Goal: Task Accomplishment & Management: Manage account settings

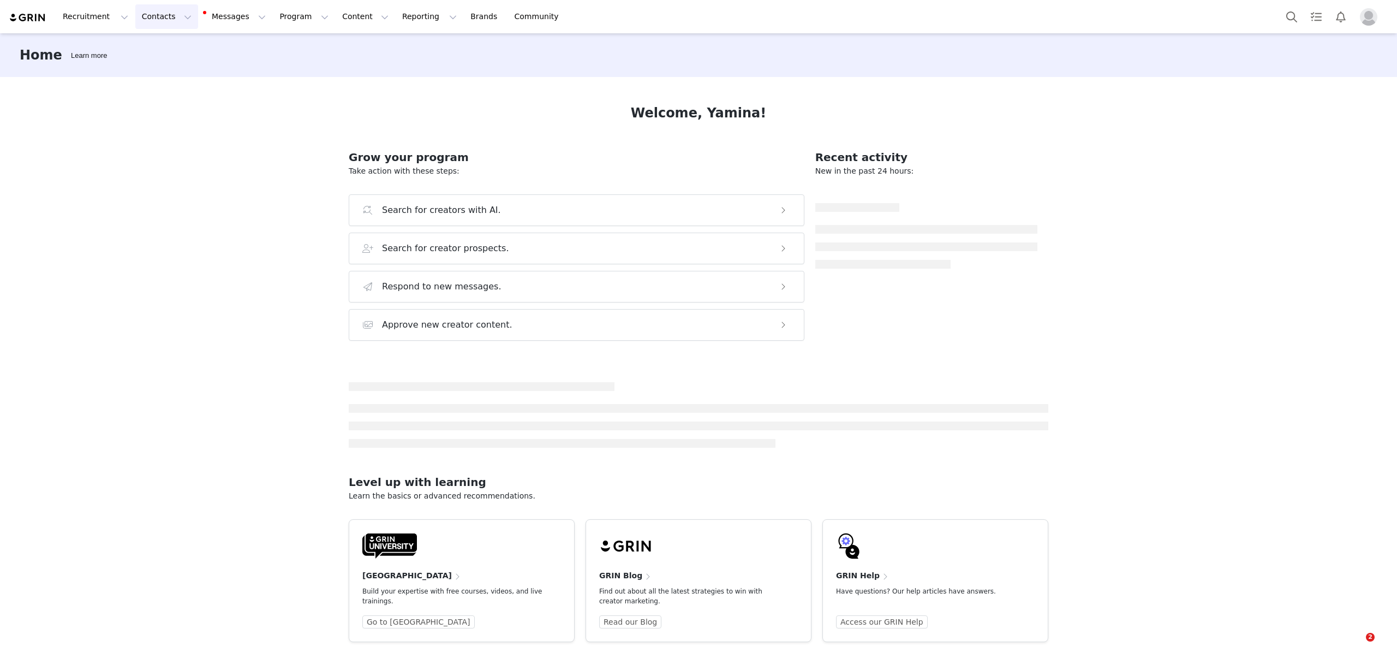
click at [161, 20] on button "Contacts Contacts" at bounding box center [166, 16] width 63 height 25
click at [157, 53] on p "Creators" at bounding box center [150, 48] width 33 height 11
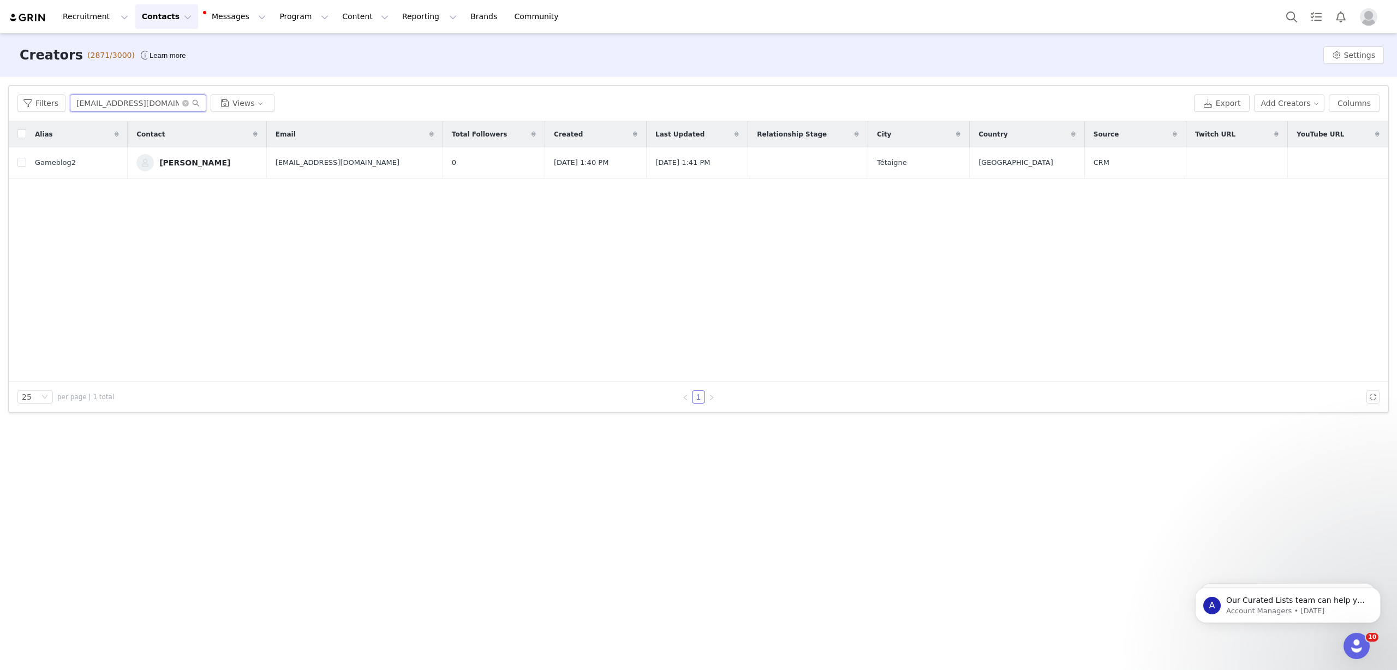
click at [137, 98] on input "[EMAIL_ADDRESS][DOMAIN_NAME]" at bounding box center [138, 102] width 136 height 17
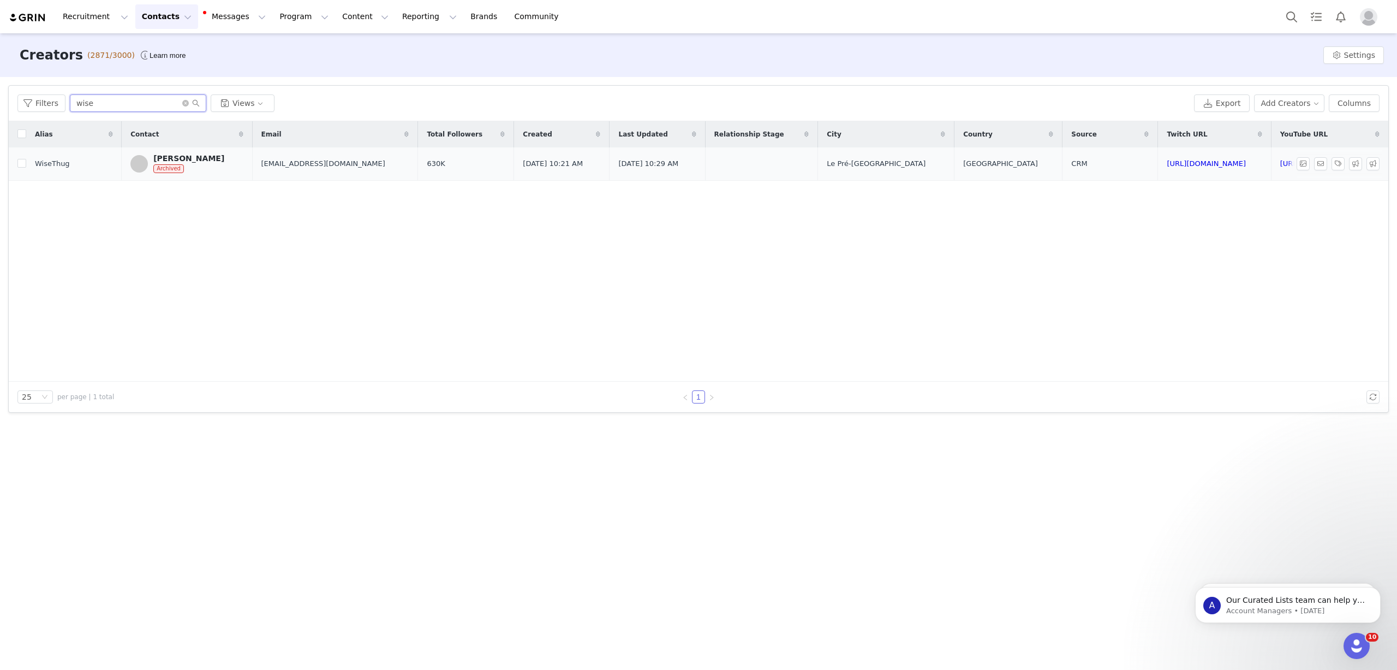
type input "wise"
click at [193, 166] on div "[PERSON_NAME] Archived" at bounding box center [188, 164] width 71 height 20
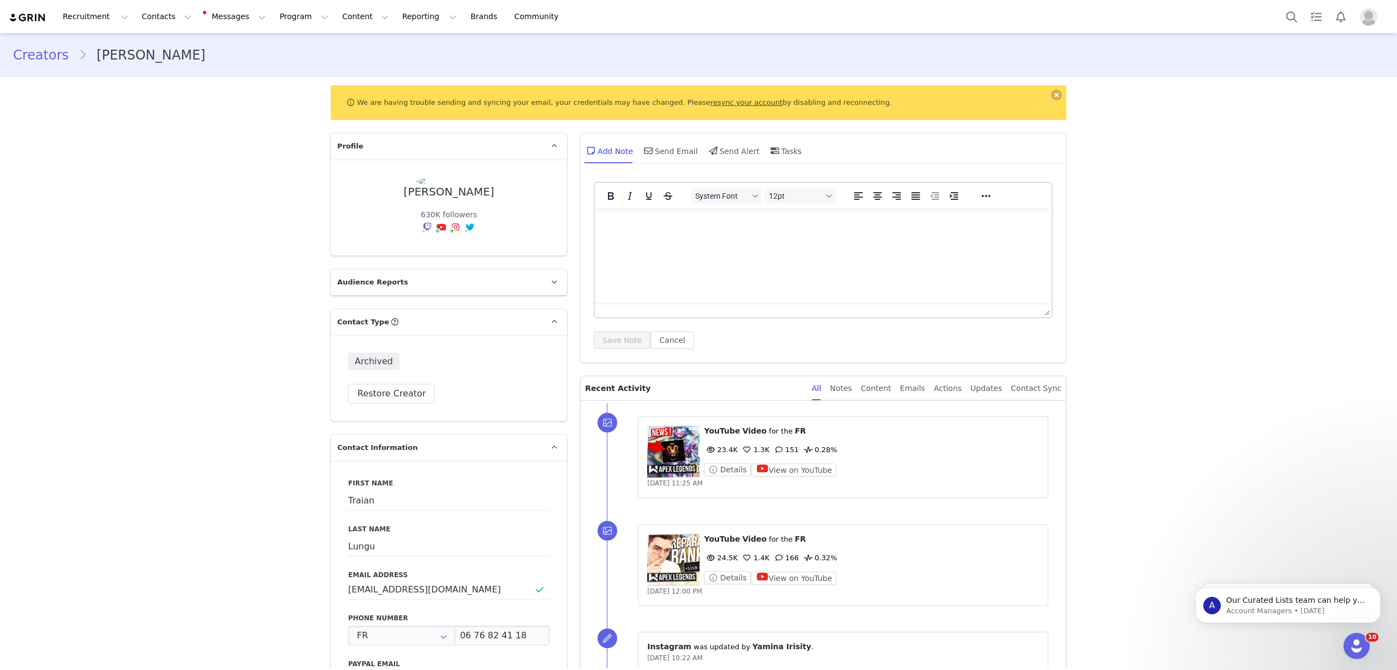
type input "+33 ([GEOGRAPHIC_DATA])"
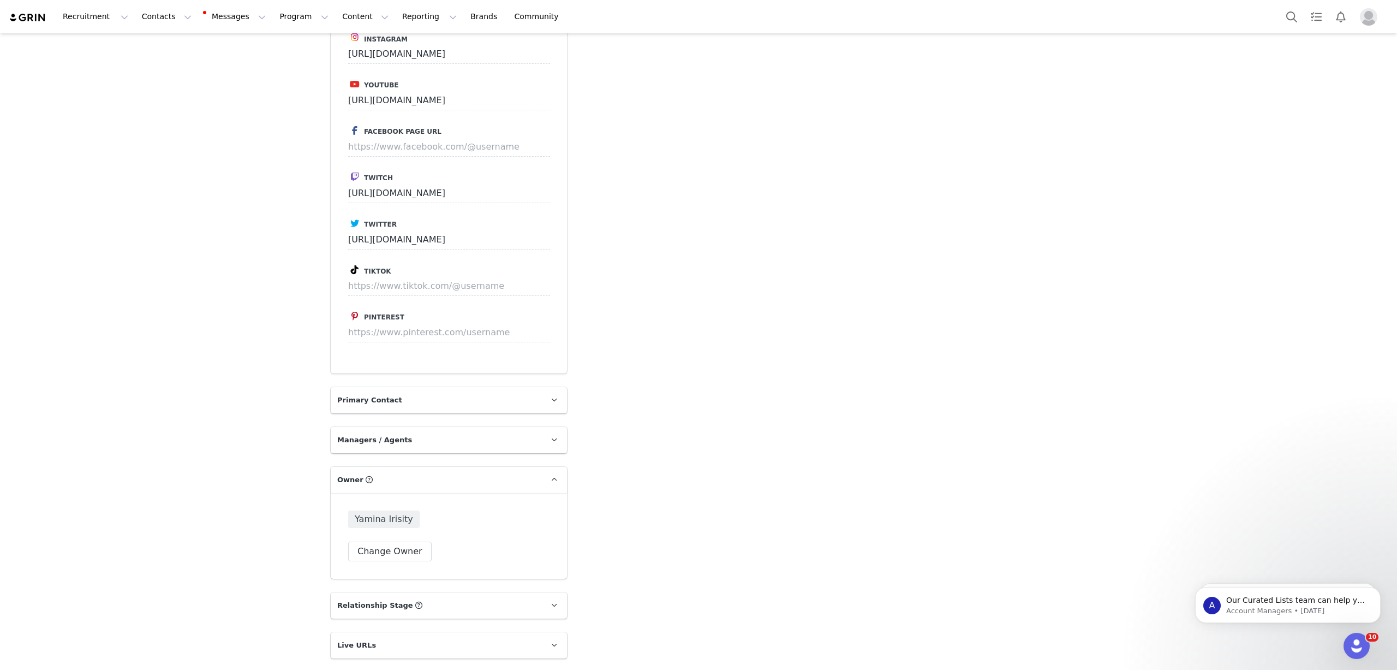
scroll to position [1911, 0]
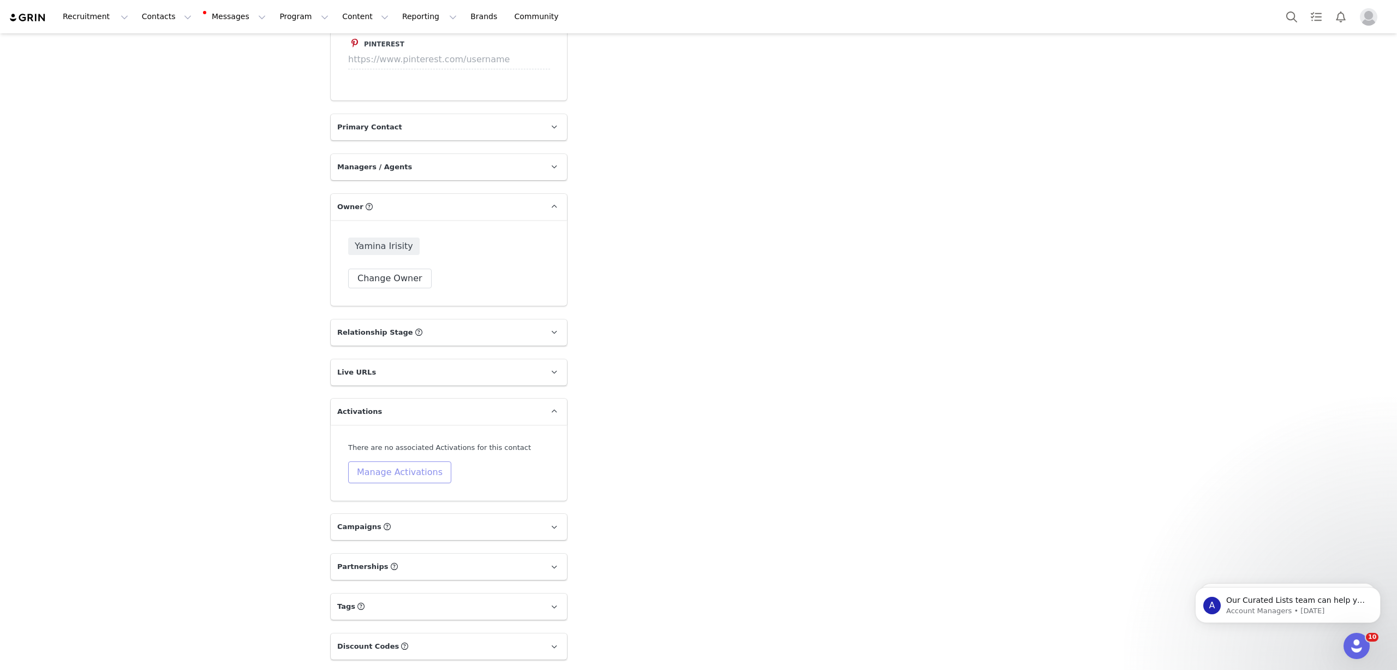
click at [394, 461] on button "Manage Activations" at bounding box center [399, 472] width 103 height 22
click at [363, 495] on div "Select Activation" at bounding box center [345, 500] width 64 height 16
click at [349, 598] on li "Galleon KB" at bounding box center [369, 604] width 127 height 17
click at [323, 525] on button "Apply" at bounding box center [325, 527] width 39 height 17
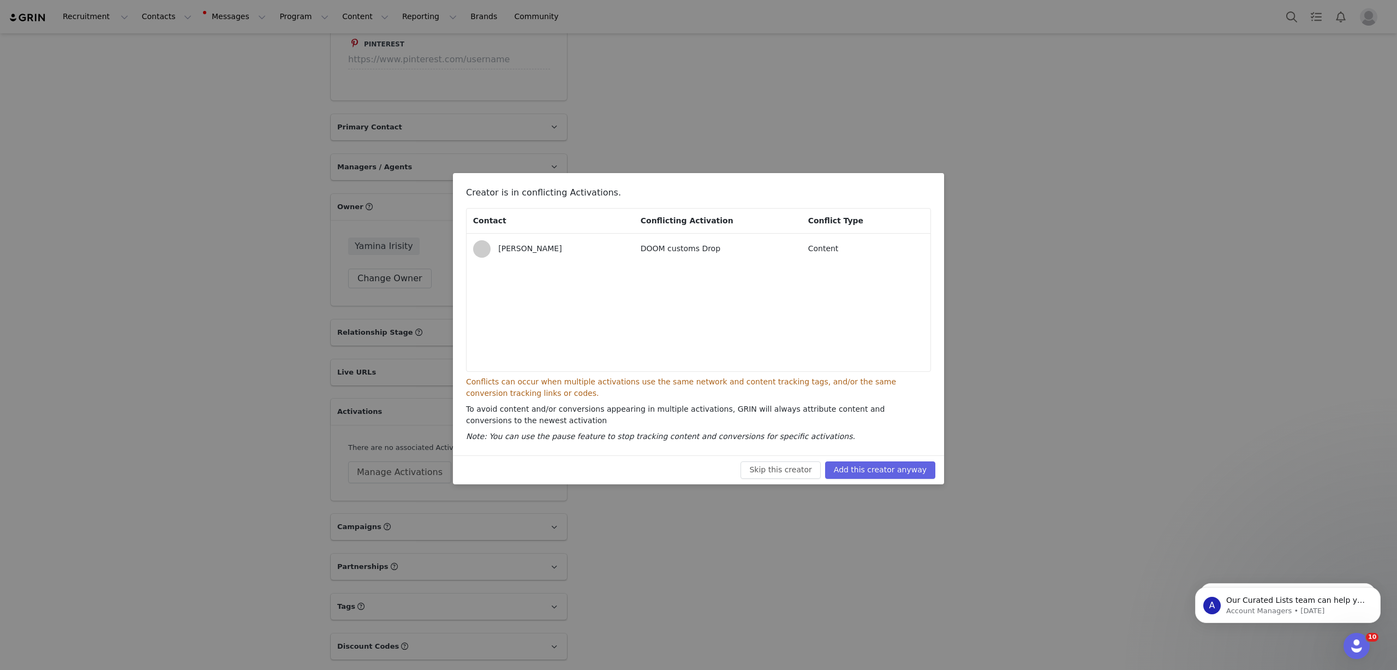
drag, startPoint x: 786, startPoint y: 453, endPoint x: 814, endPoint y: 453, distance: 28.9
click at [787, 453] on div "Creator is in conflicting Activations. Contact Conflicting Activation Conflict …" at bounding box center [698, 314] width 491 height 282
click at [863, 466] on button "Add this creator anyway" at bounding box center [880, 469] width 110 height 17
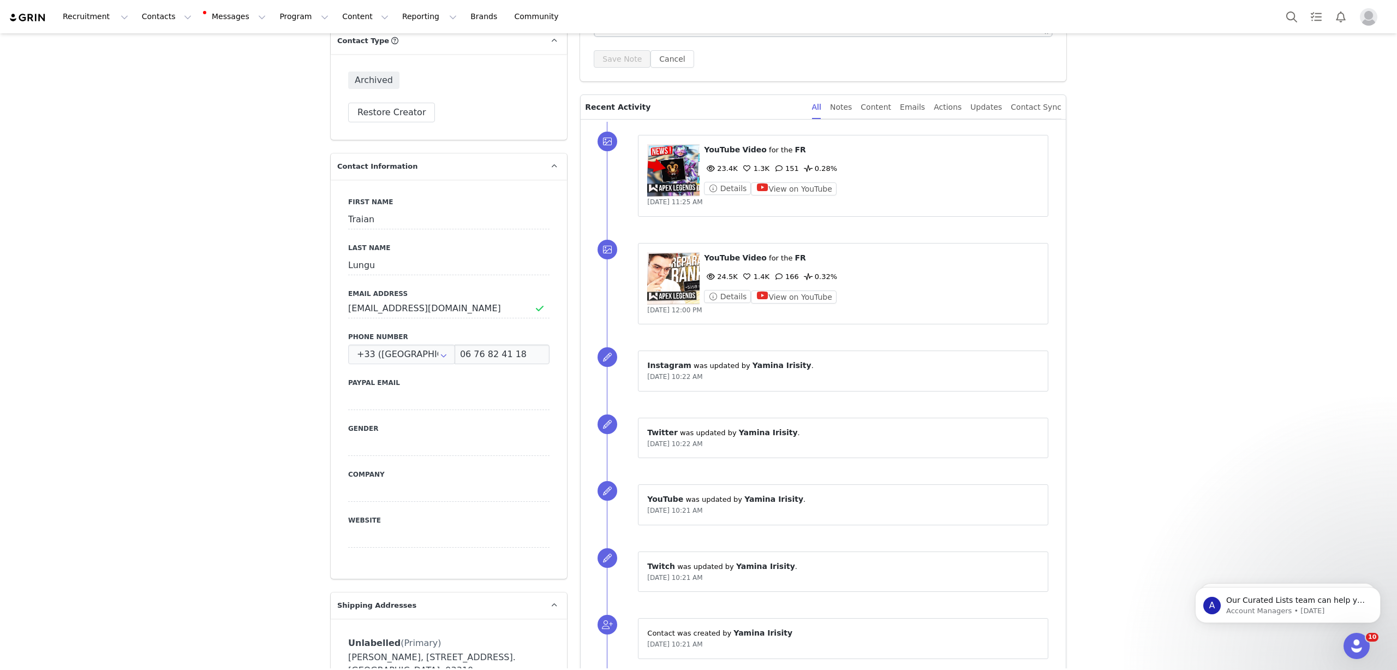
scroll to position [164, 0]
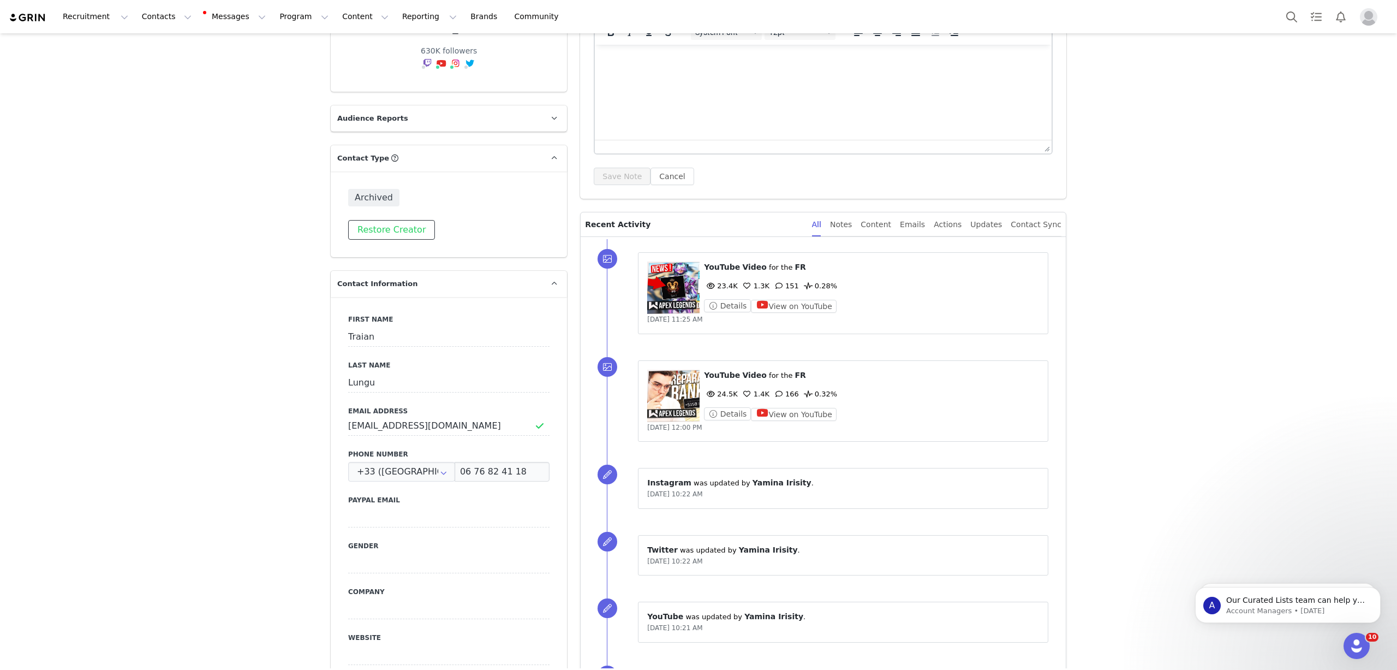
click at [385, 228] on button "Restore Creator" at bounding box center [391, 230] width 87 height 20
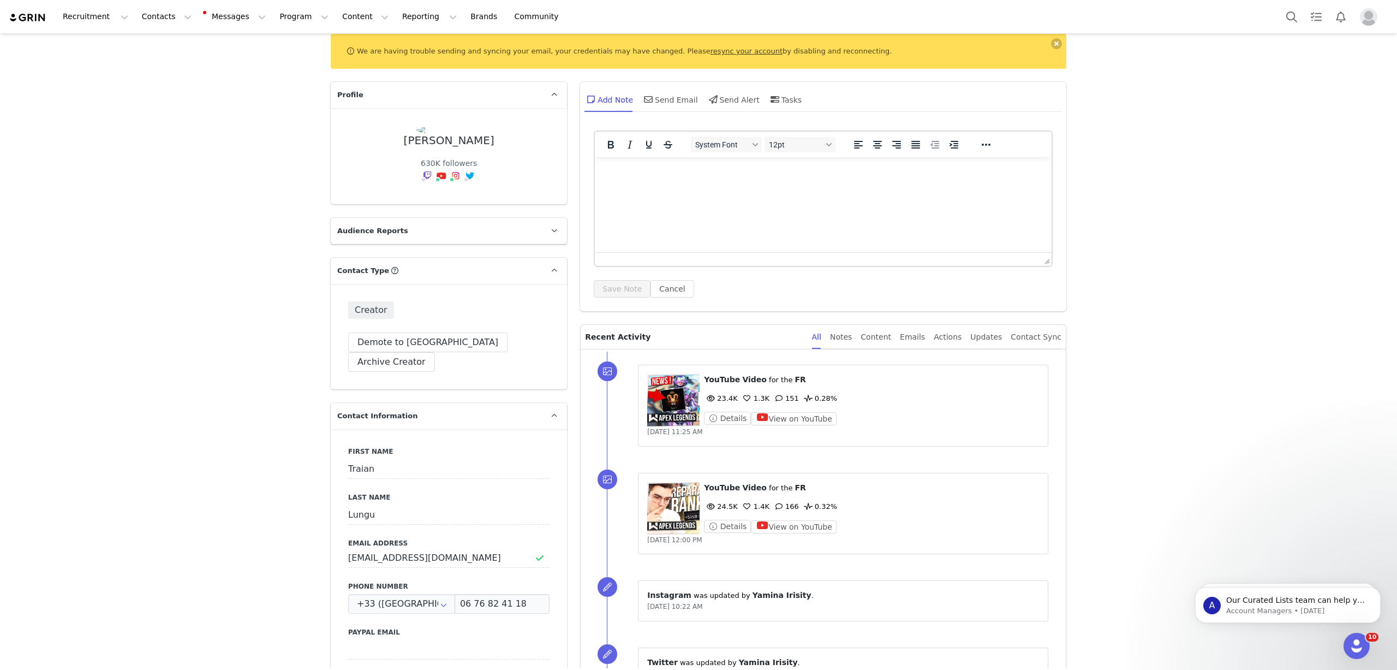
scroll to position [0, 0]
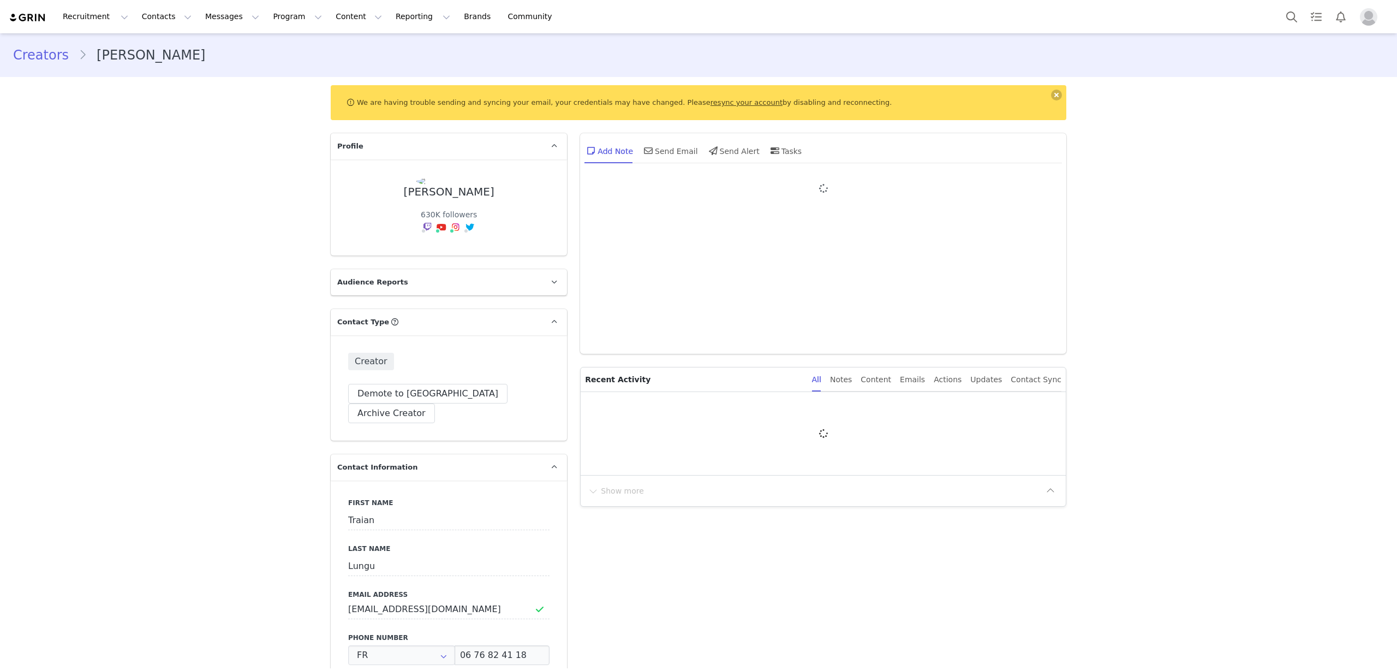
type input "+33 ([GEOGRAPHIC_DATA])"
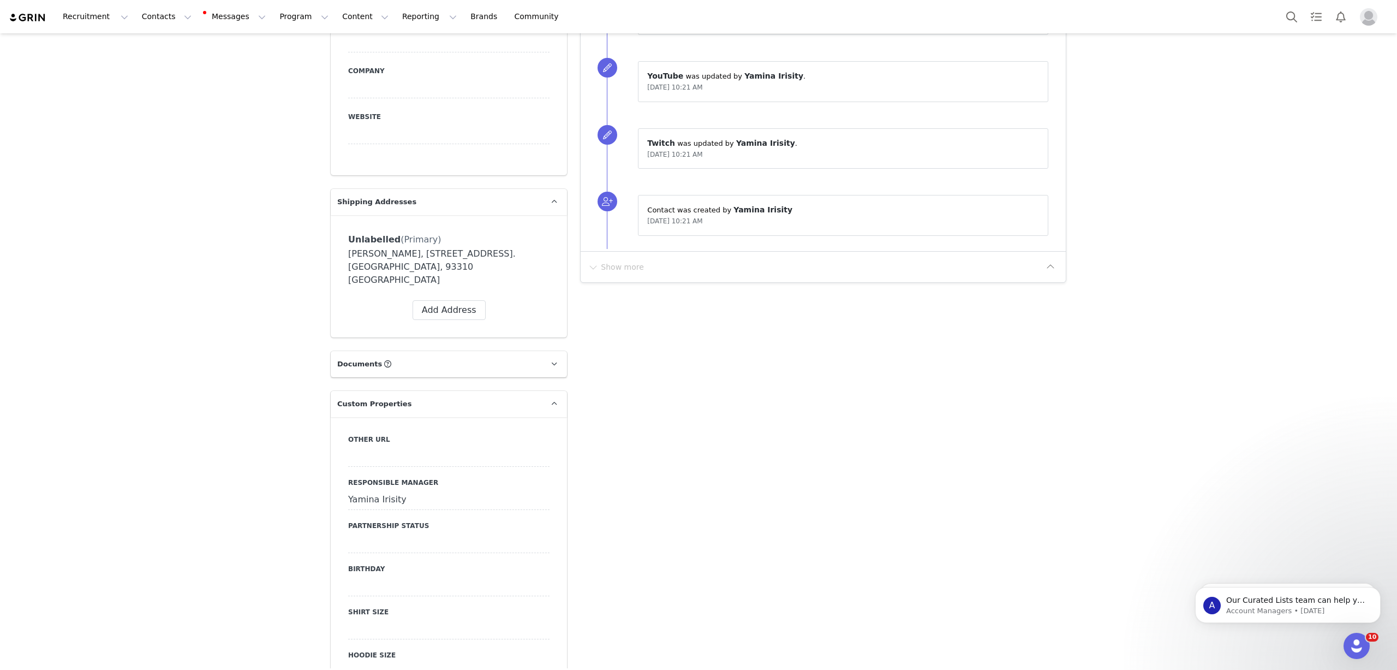
scroll to position [710, 0]
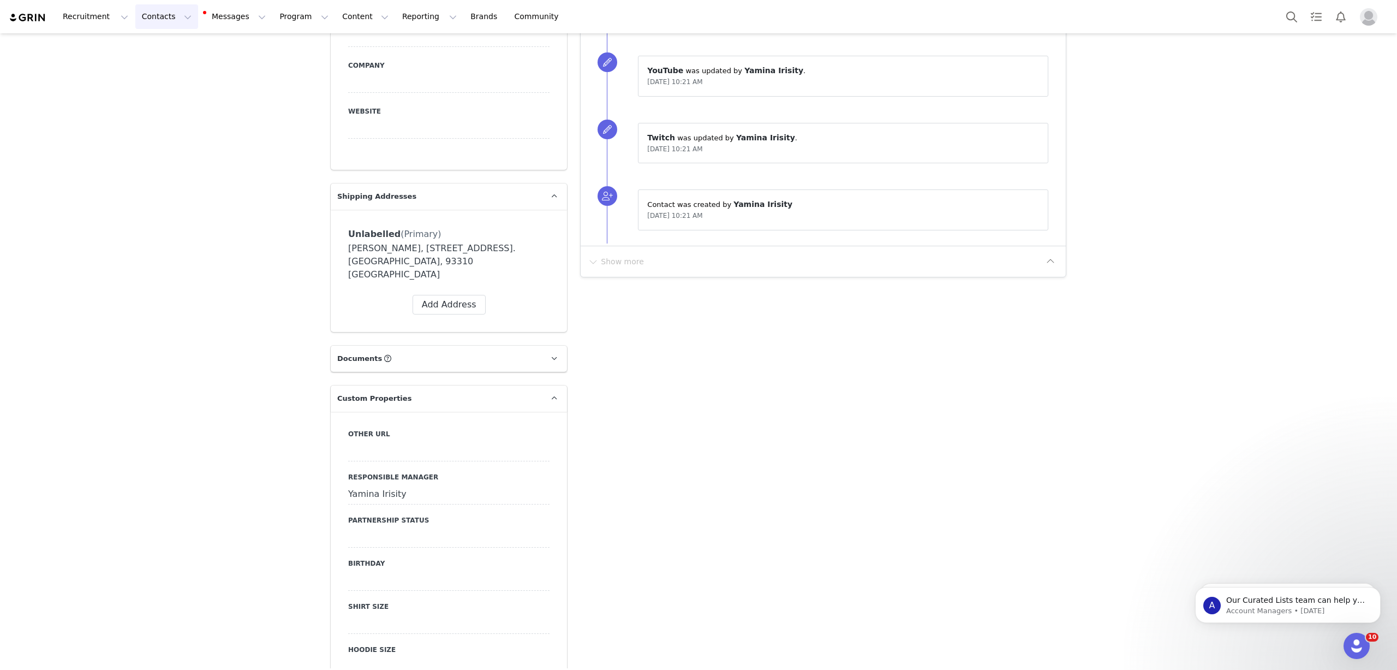
click at [173, 22] on button "Contacts Contacts" at bounding box center [166, 16] width 63 height 25
click at [155, 47] on p "Creators" at bounding box center [150, 48] width 33 height 11
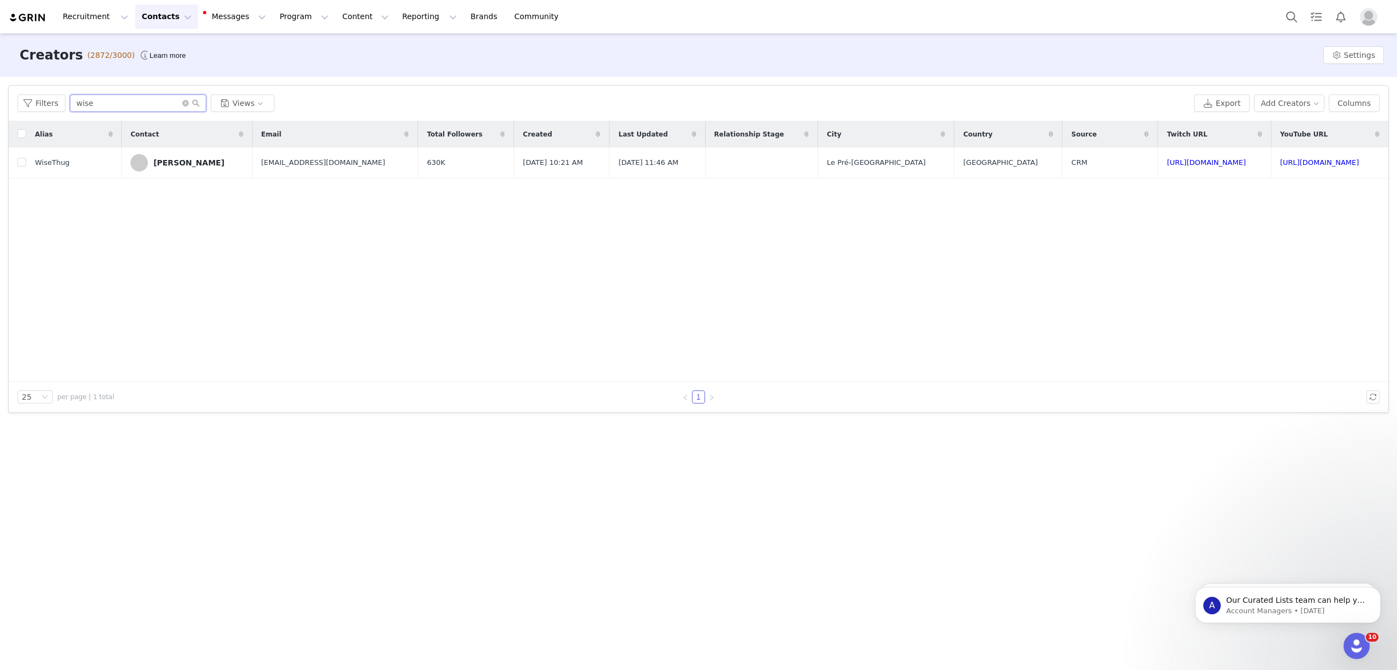
click at [139, 109] on input "wise" at bounding box center [138, 102] width 136 height 17
click at [138, 105] on input "wise" at bounding box center [138, 102] width 136 height 17
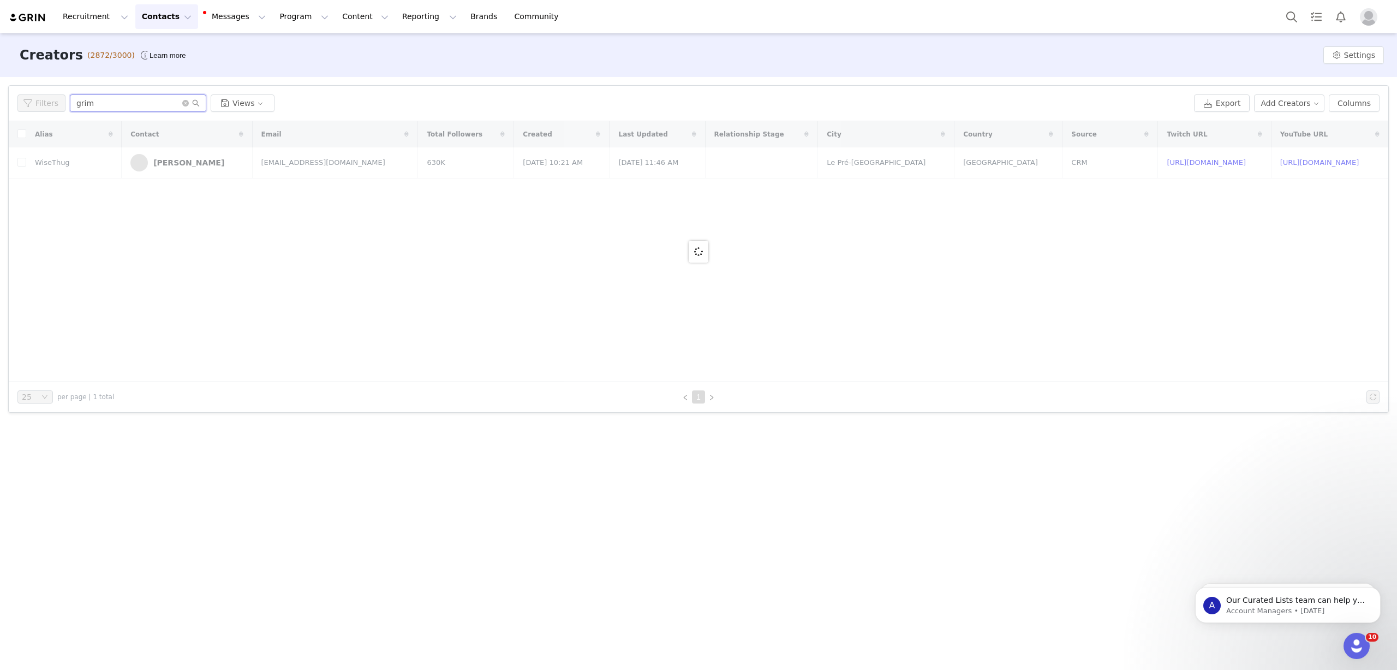
type input "grim"
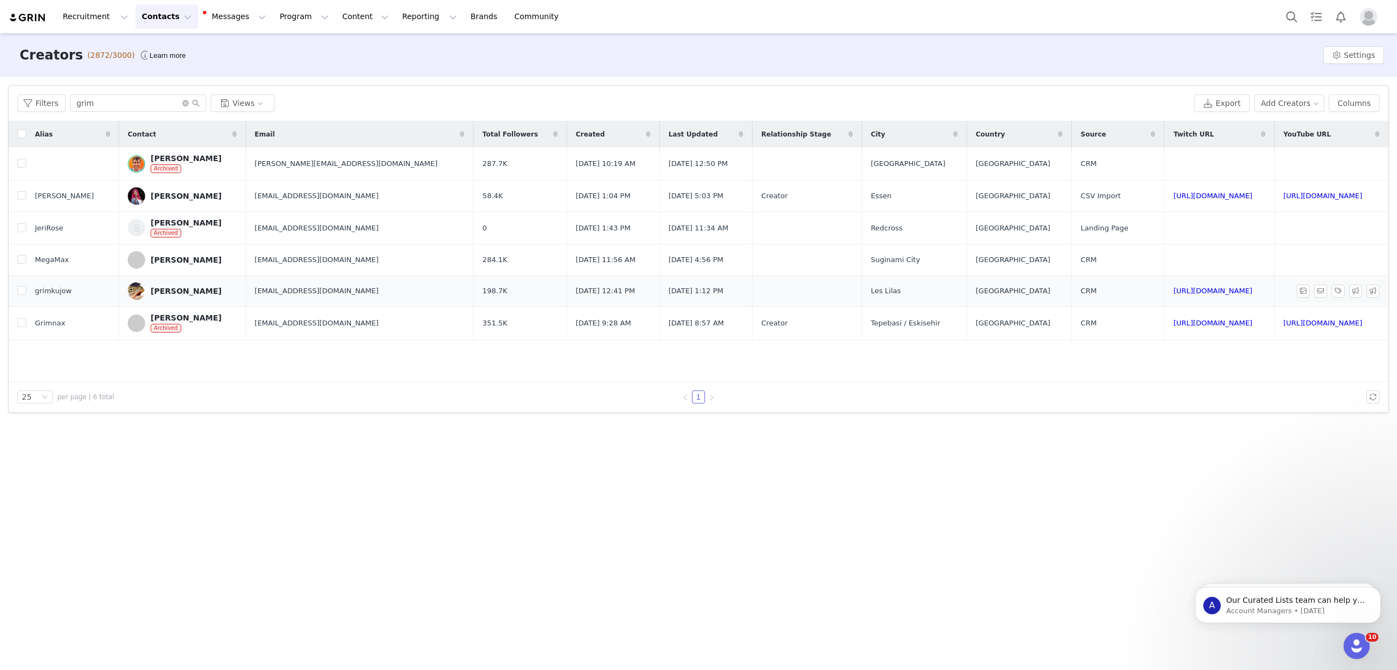
click at [181, 290] on div "[PERSON_NAME]" at bounding box center [186, 291] width 71 height 9
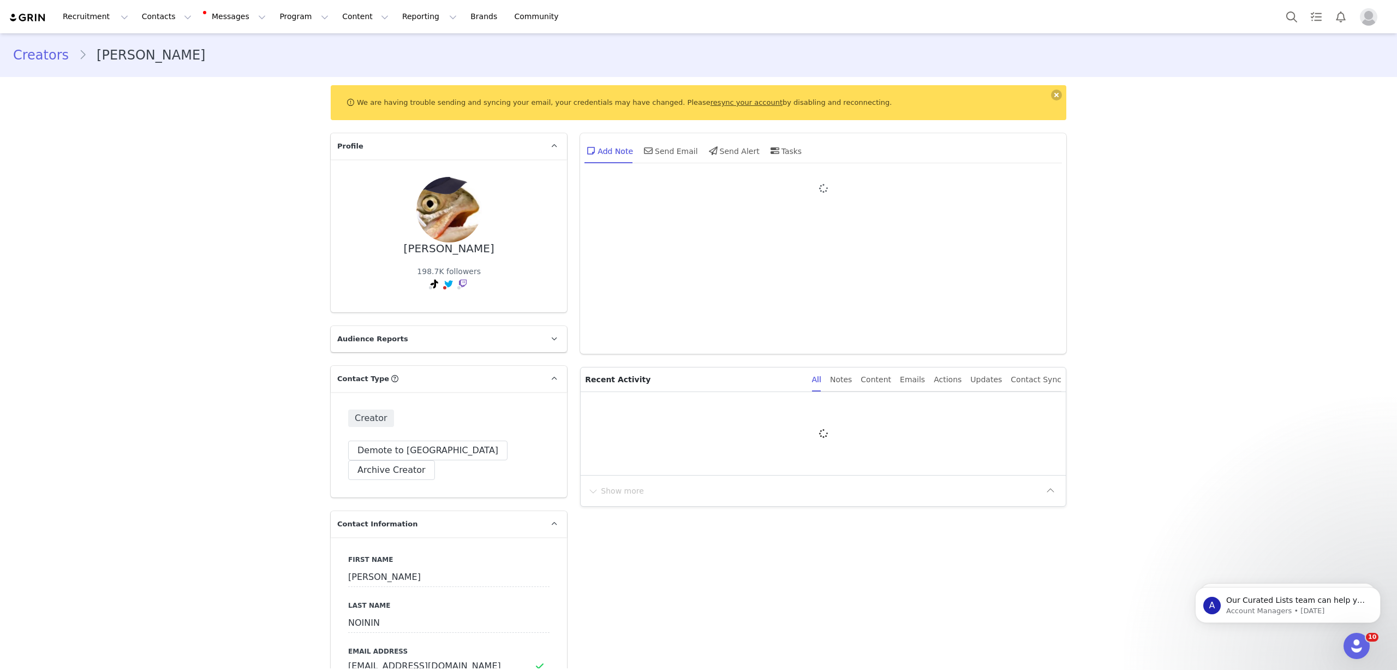
type input "+33 ([GEOGRAPHIC_DATA])"
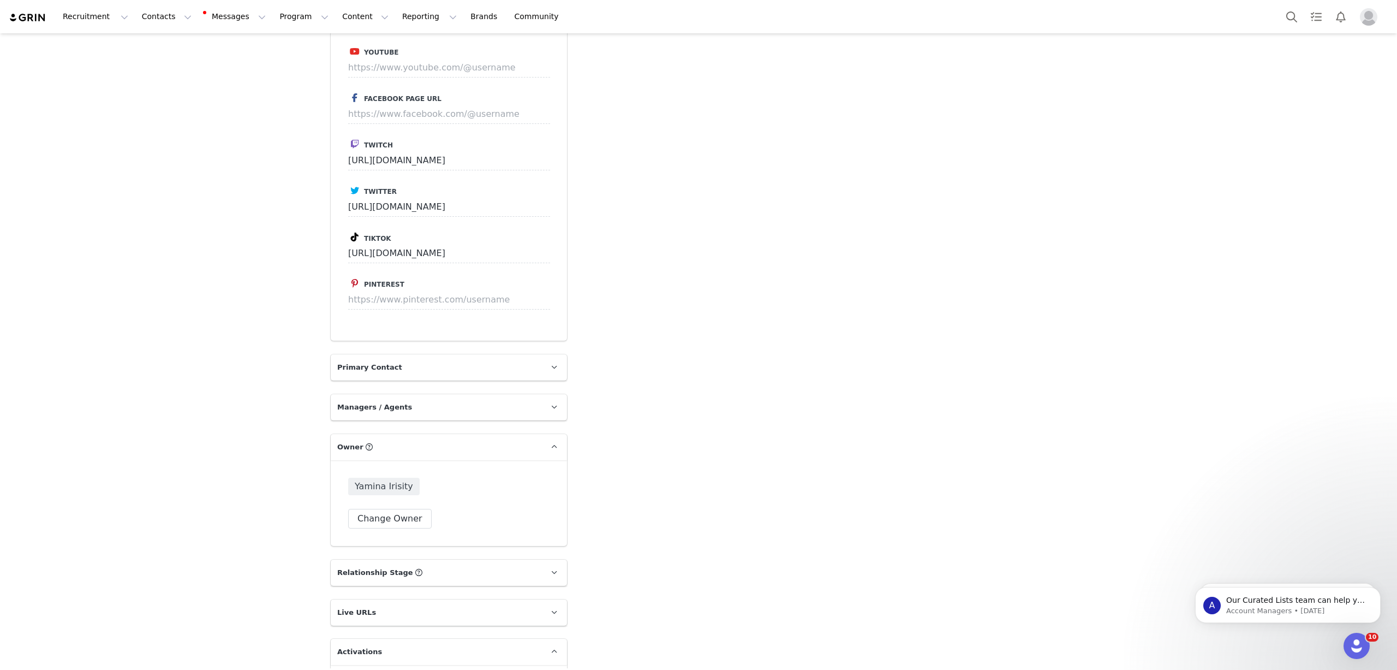
scroll to position [1911, 0]
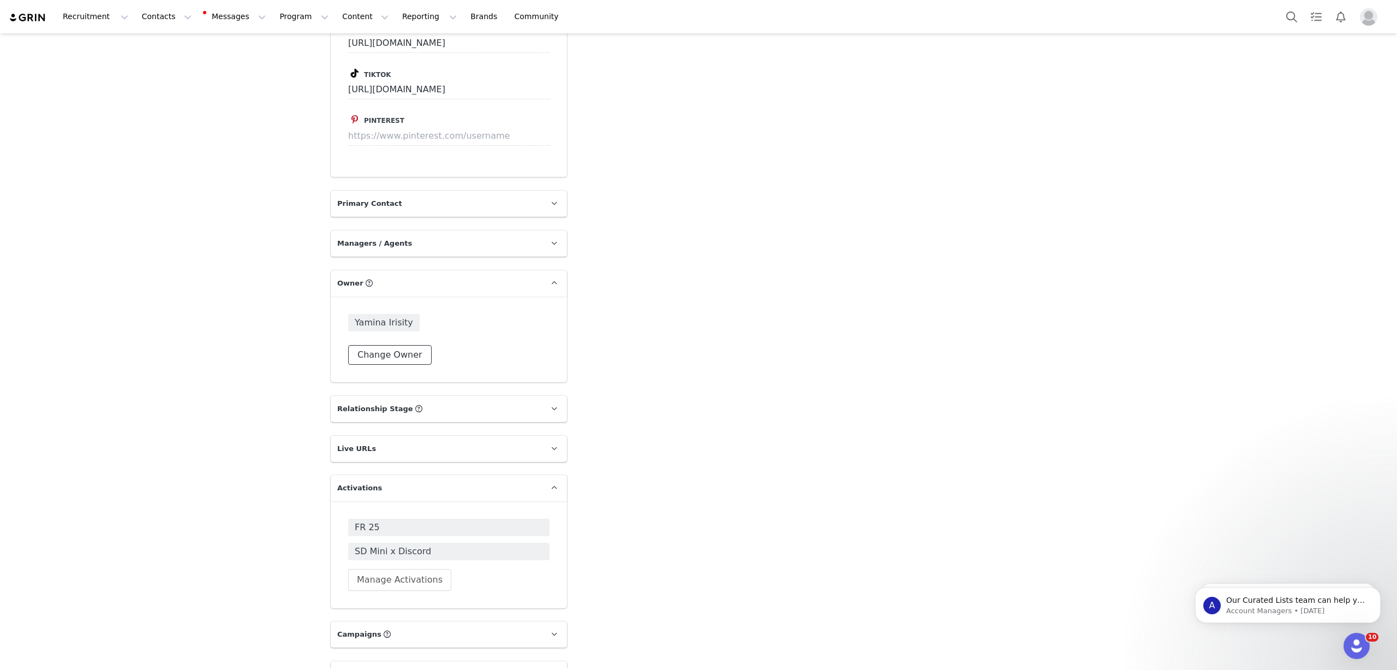
click at [372, 345] on button "Change Owner" at bounding box center [390, 355] width 84 height 20
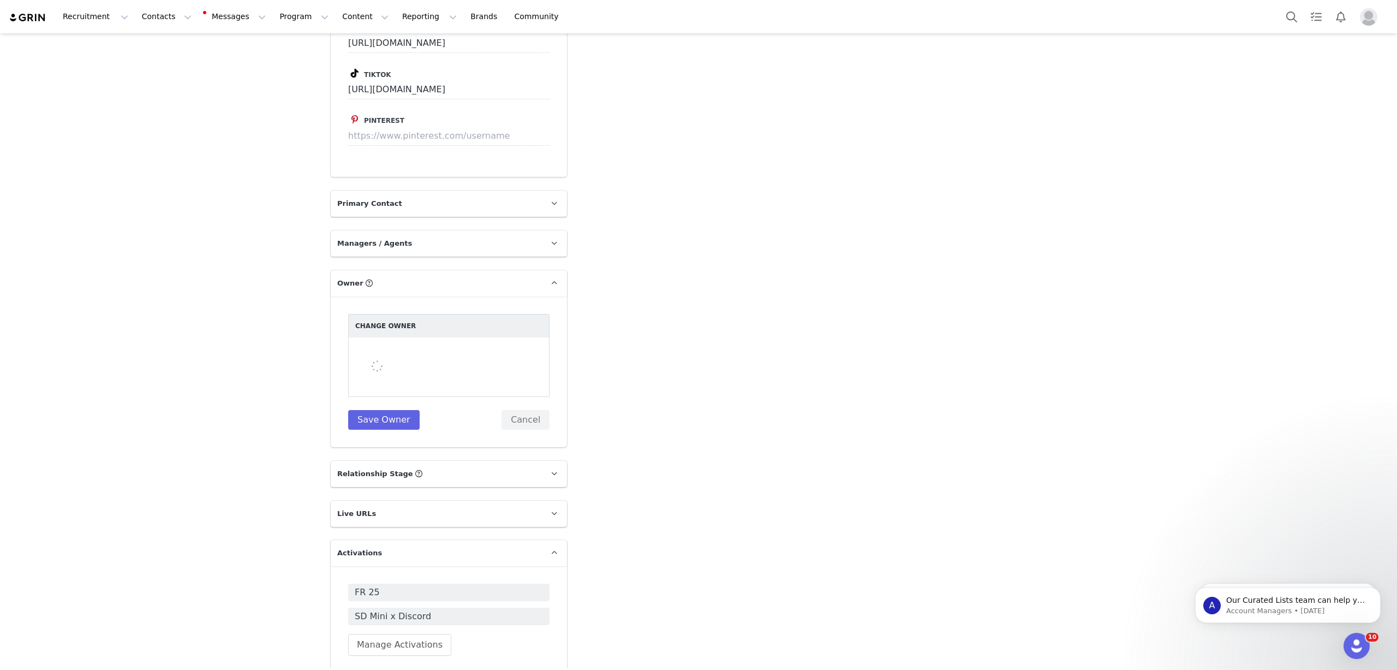
click at [530, 410] on button "Cancel" at bounding box center [526, 420] width 48 height 20
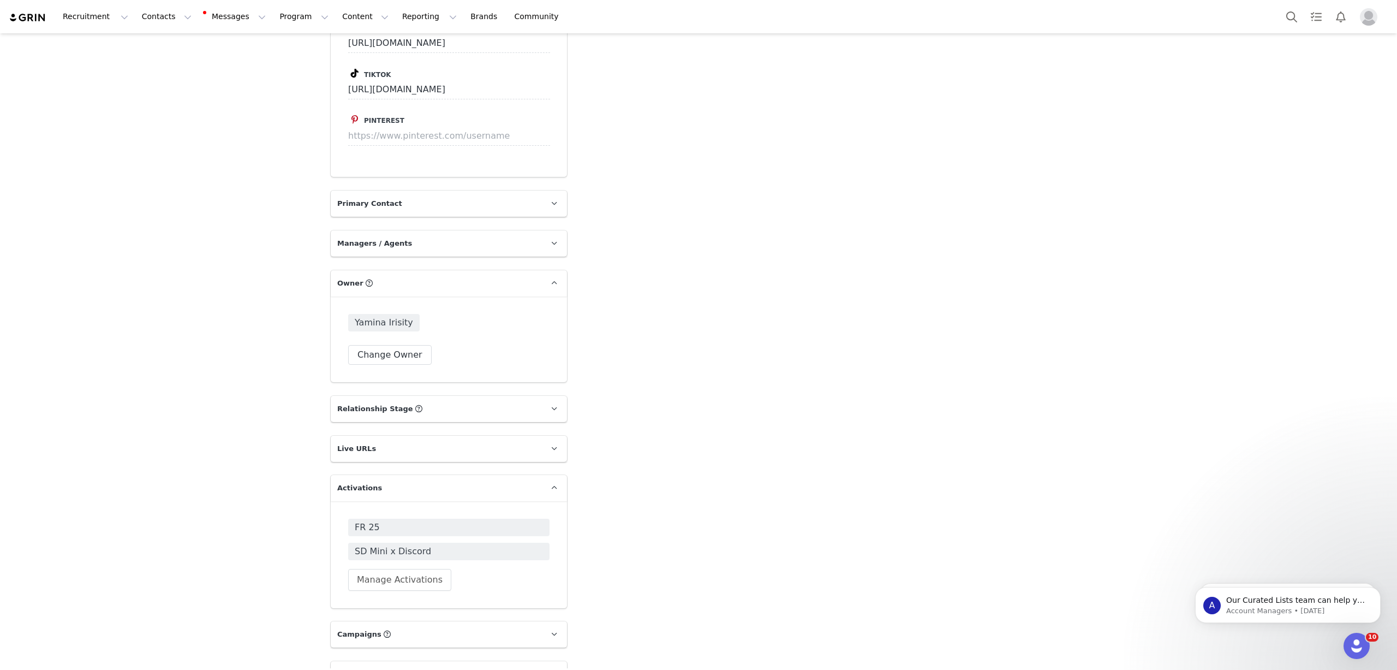
scroll to position [2103, 0]
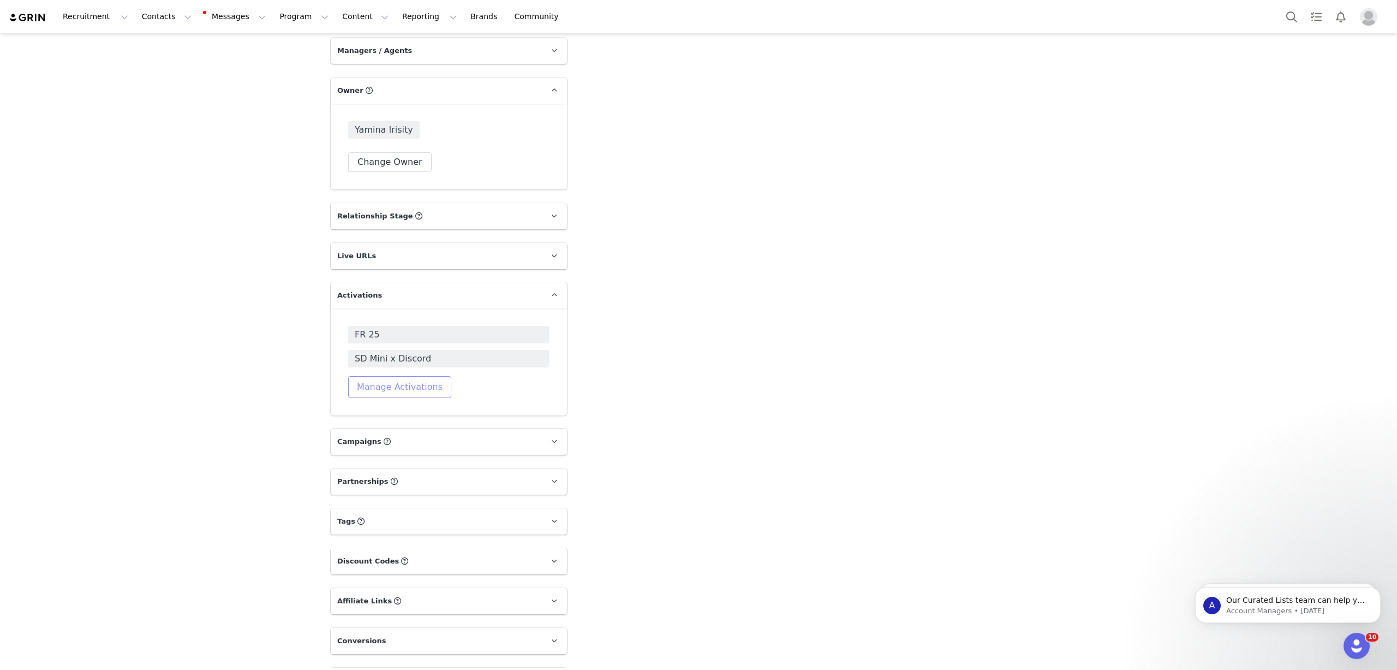
click at [390, 376] on button "Manage Activations" at bounding box center [399, 387] width 103 height 22
click at [351, 393] on div "Select Activation" at bounding box center [345, 396] width 64 height 16
click at [334, 441] on li "Galleon KB" at bounding box center [369, 444] width 127 height 17
click at [331, 424] on button "Apply" at bounding box center [325, 422] width 39 height 17
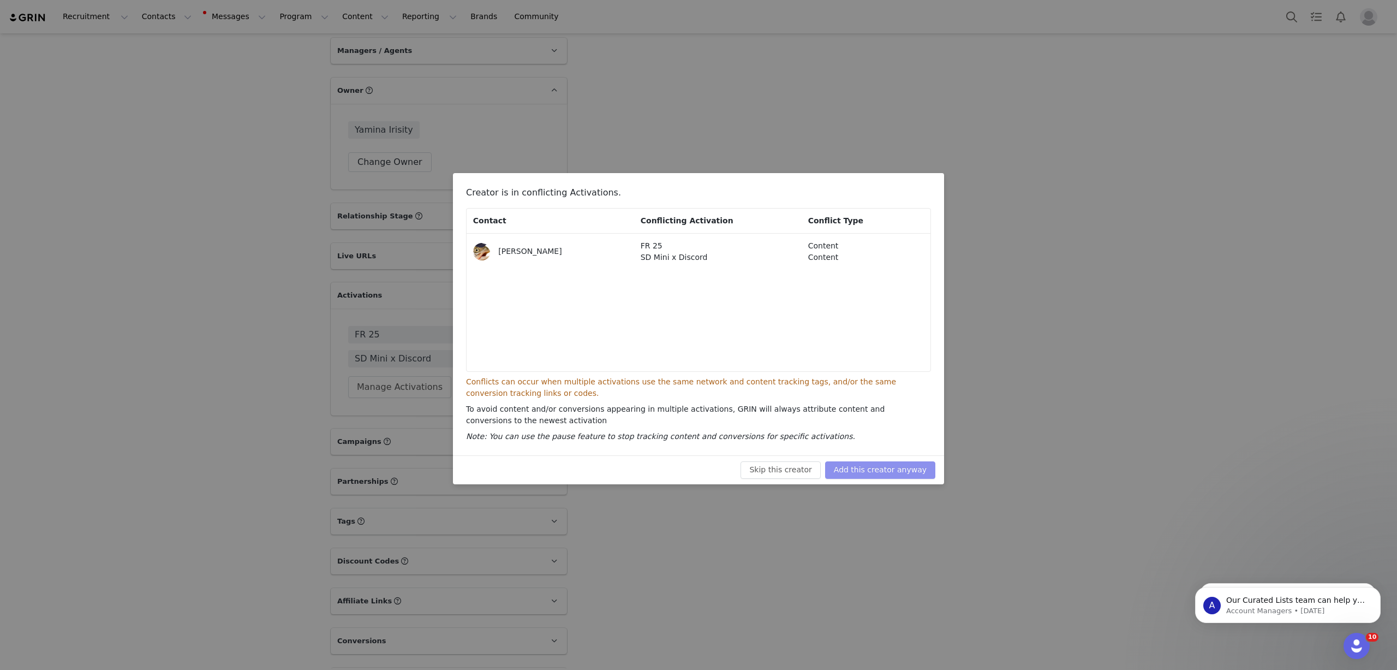
click at [865, 467] on button "Add this creator anyway" at bounding box center [880, 469] width 110 height 17
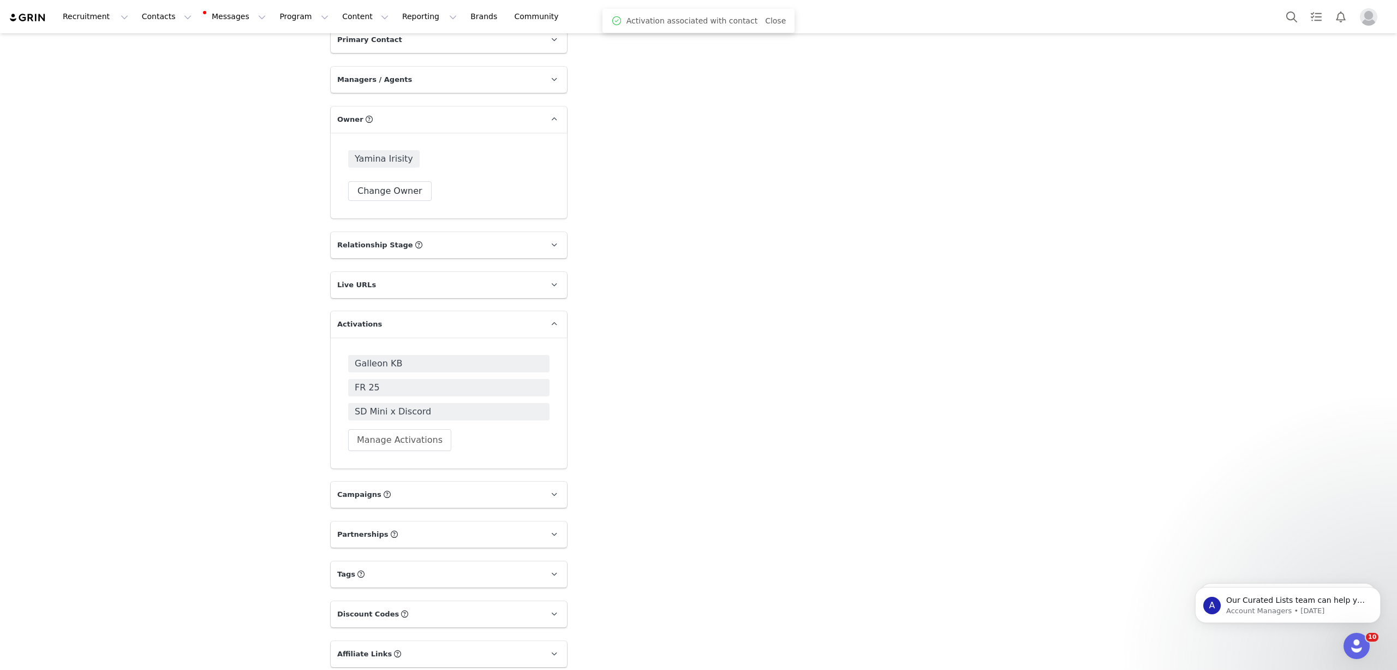
scroll to position [2103, 0]
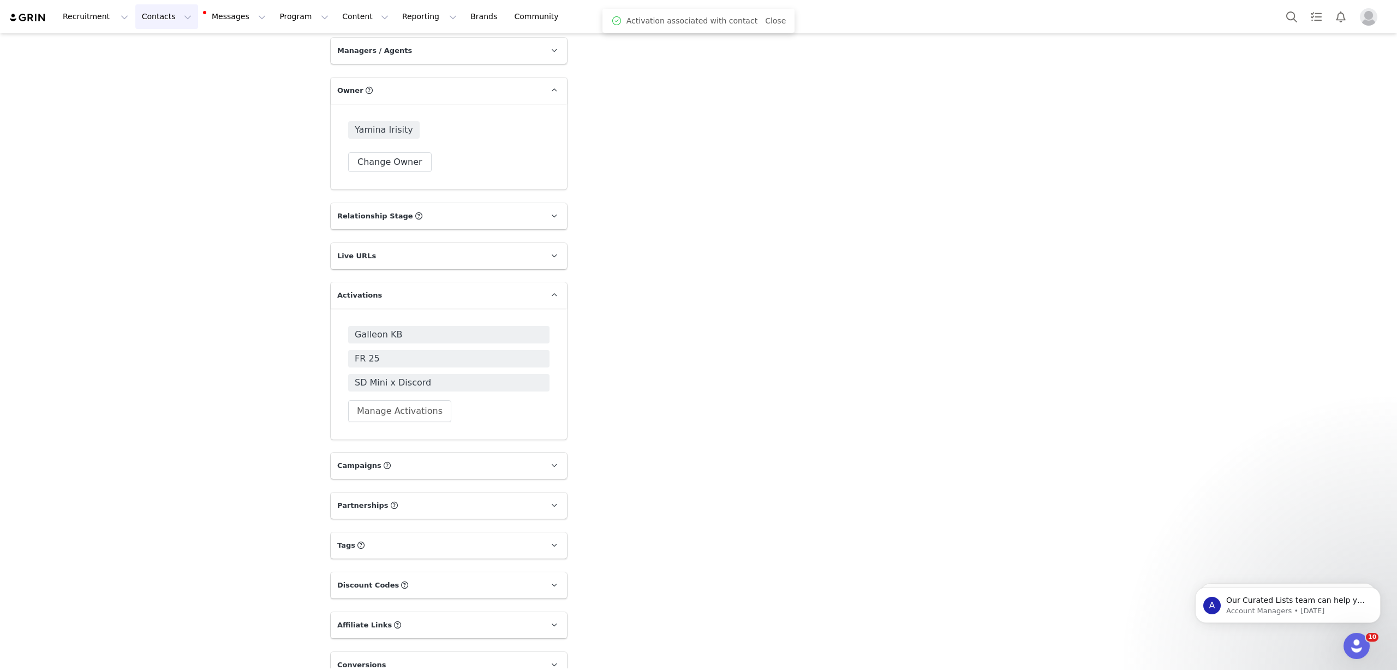
click at [165, 28] on button "Contacts Contacts" at bounding box center [166, 16] width 63 height 25
click at [152, 56] on link "Creators" at bounding box center [168, 48] width 86 height 20
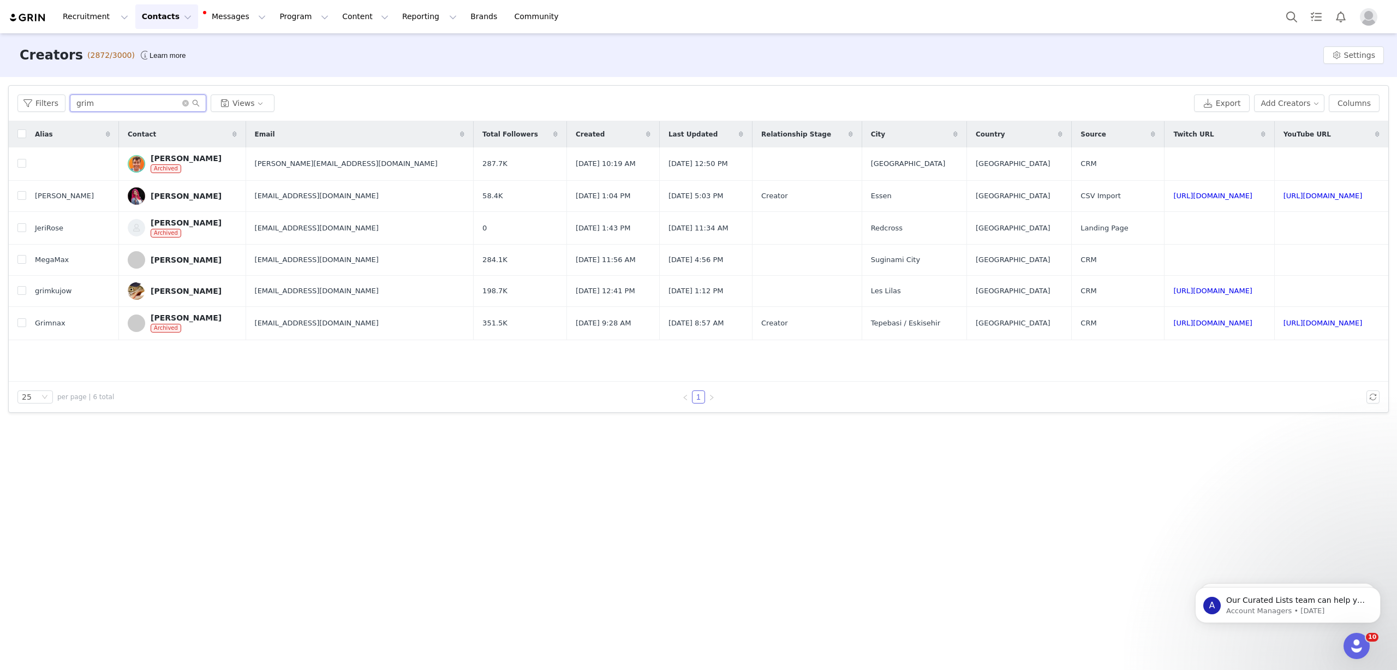
click at [126, 106] on input "grim" at bounding box center [138, 102] width 136 height 17
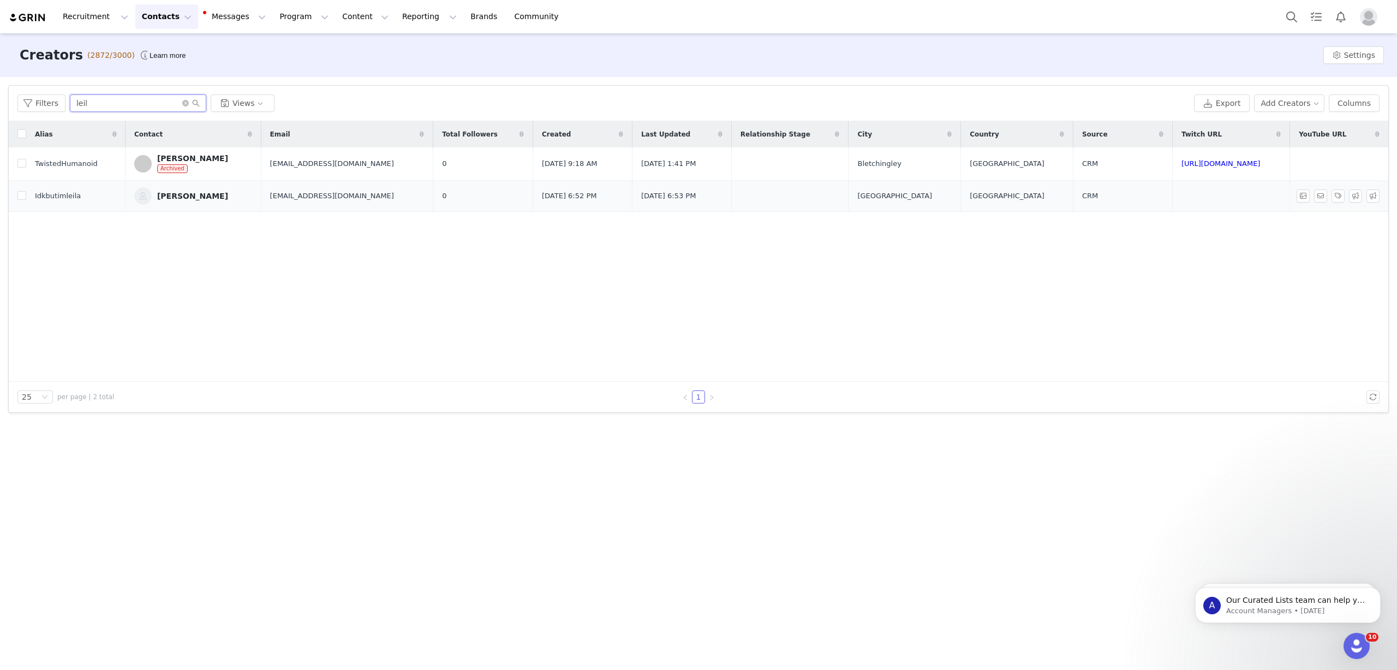
type input "leil"
click at [196, 195] on div "[PERSON_NAME]" at bounding box center [192, 196] width 71 height 9
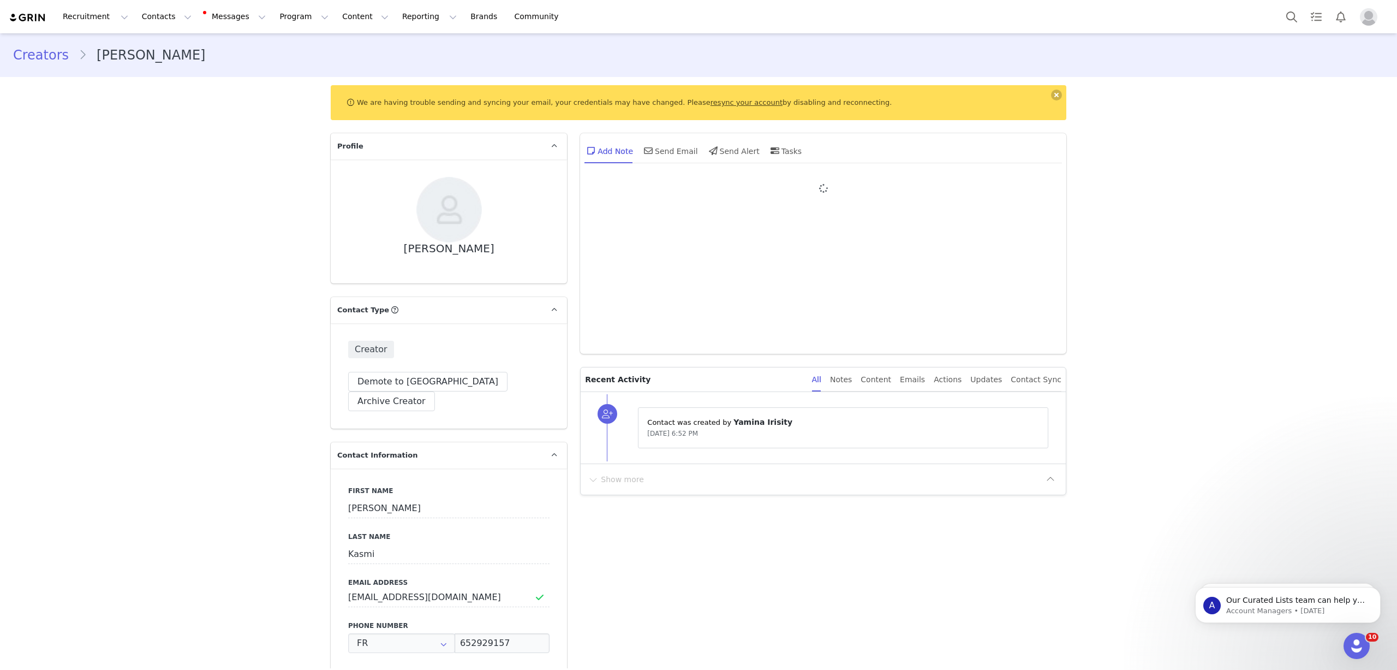
type input "+33 ([GEOGRAPHIC_DATA])"
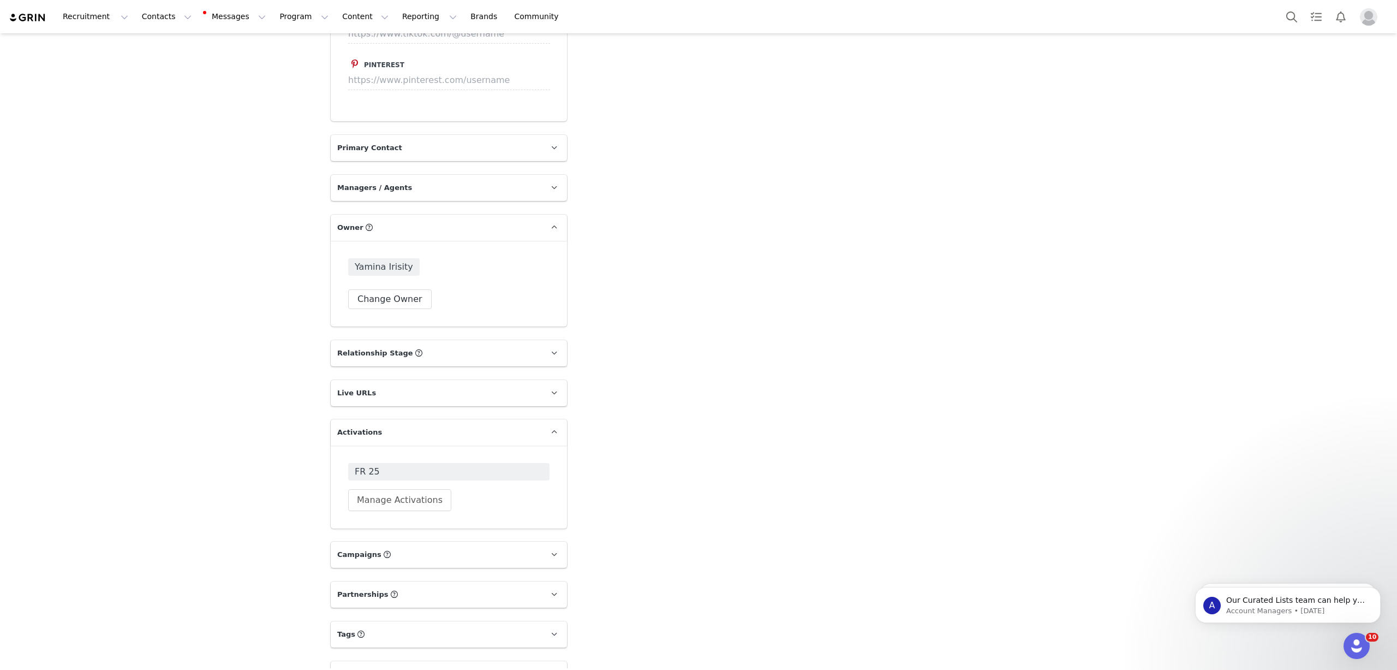
scroll to position [1583, 0]
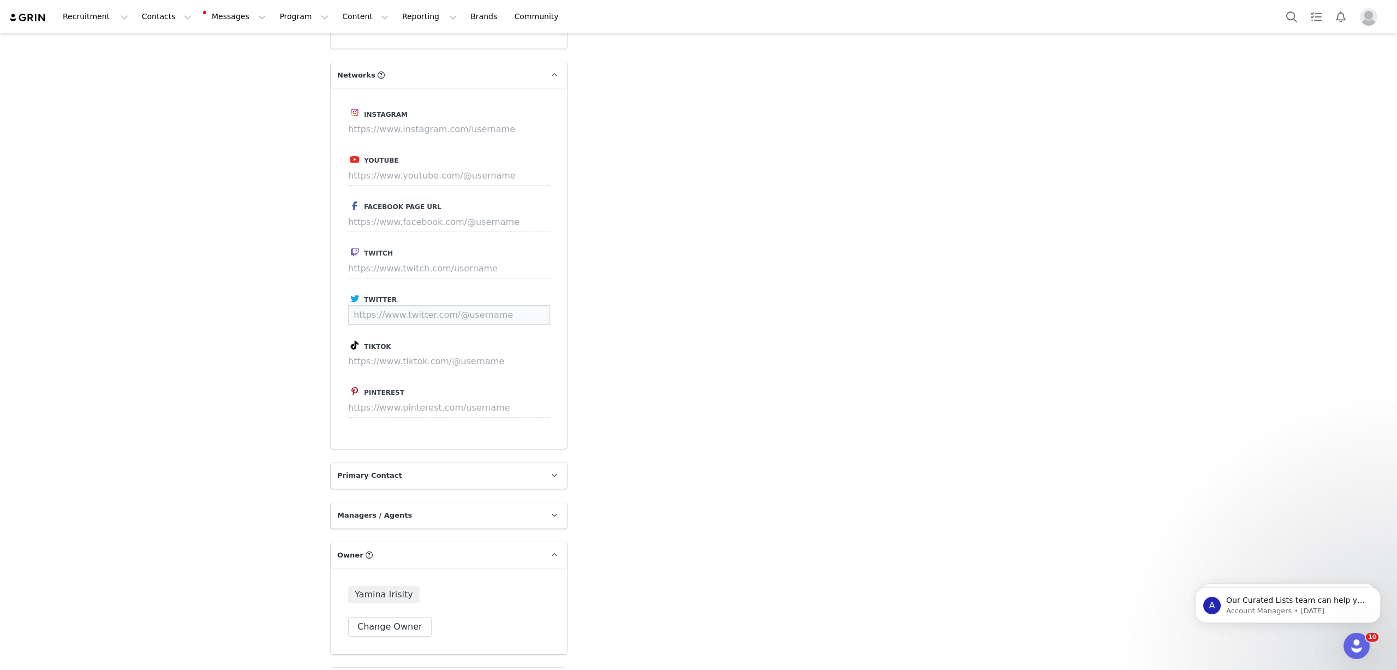
click at [445, 305] on input at bounding box center [449, 315] width 202 height 20
paste input "[URL][DOMAIN_NAME]"
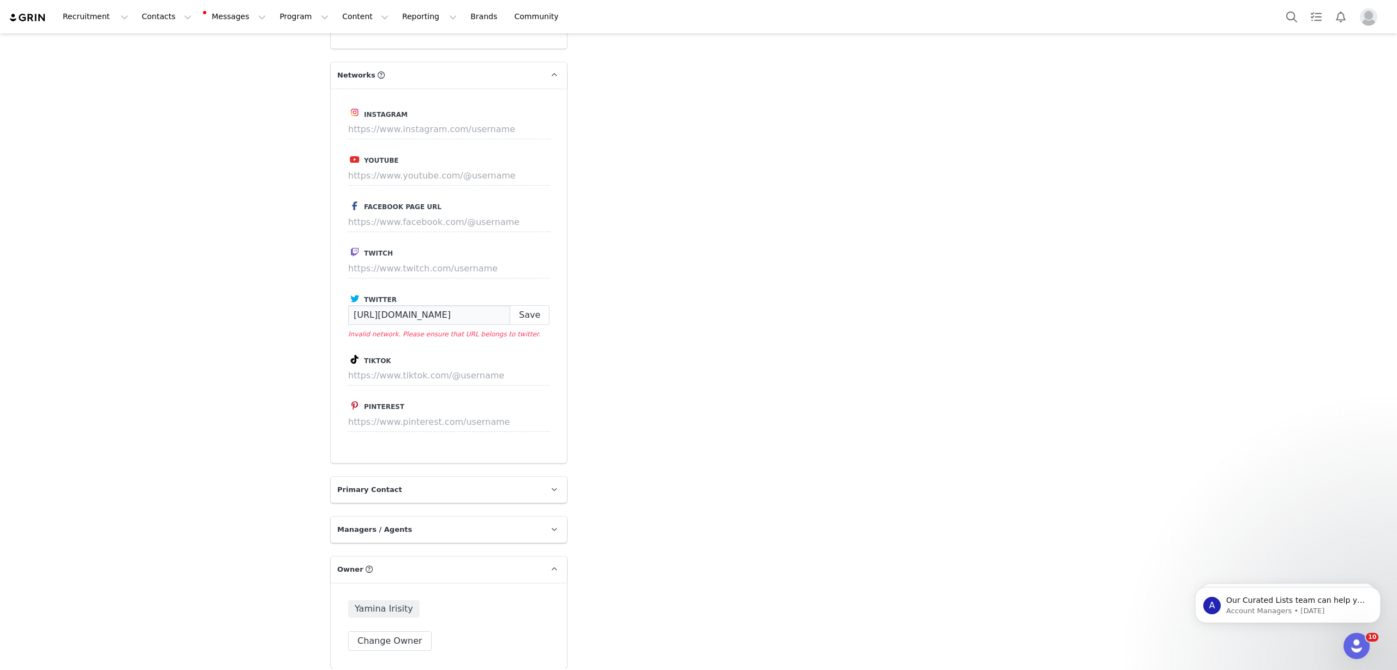
click at [382, 305] on input "[URL][DOMAIN_NAME]" at bounding box center [429, 315] width 162 height 20
type input "[URL][DOMAIN_NAME]"
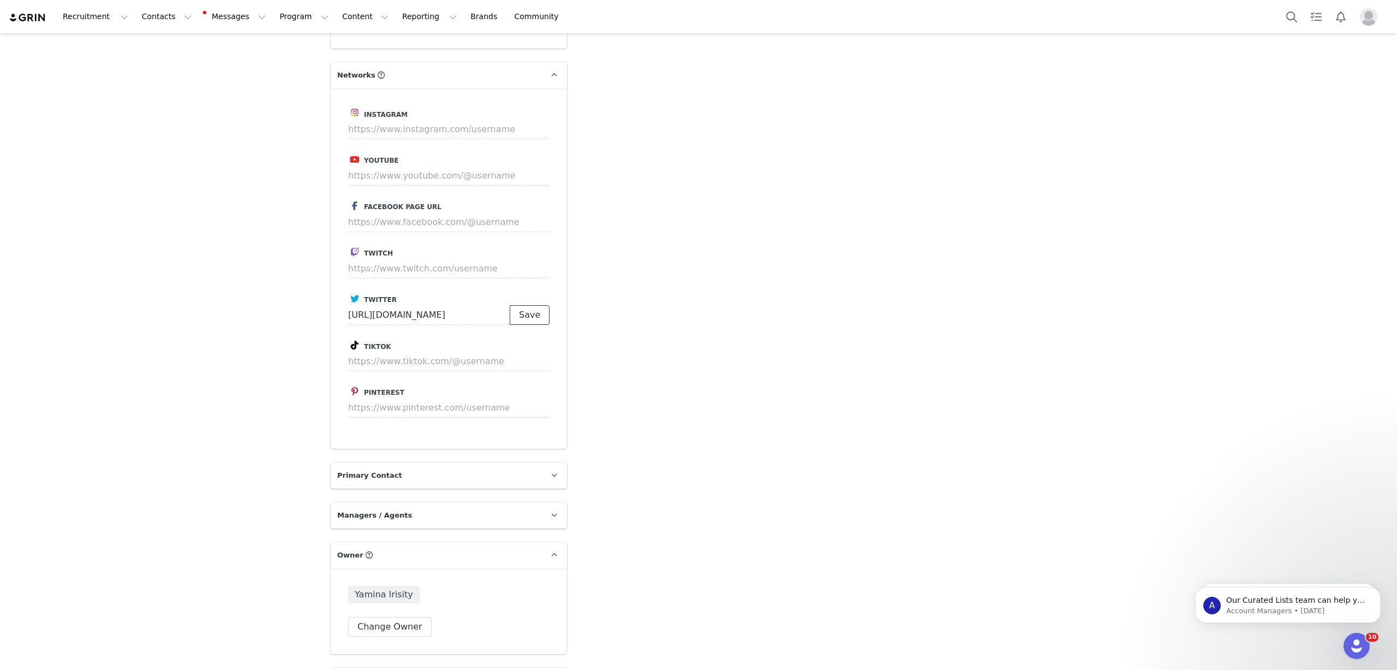
click at [535, 305] on button "Save" at bounding box center [530, 315] width 40 height 20
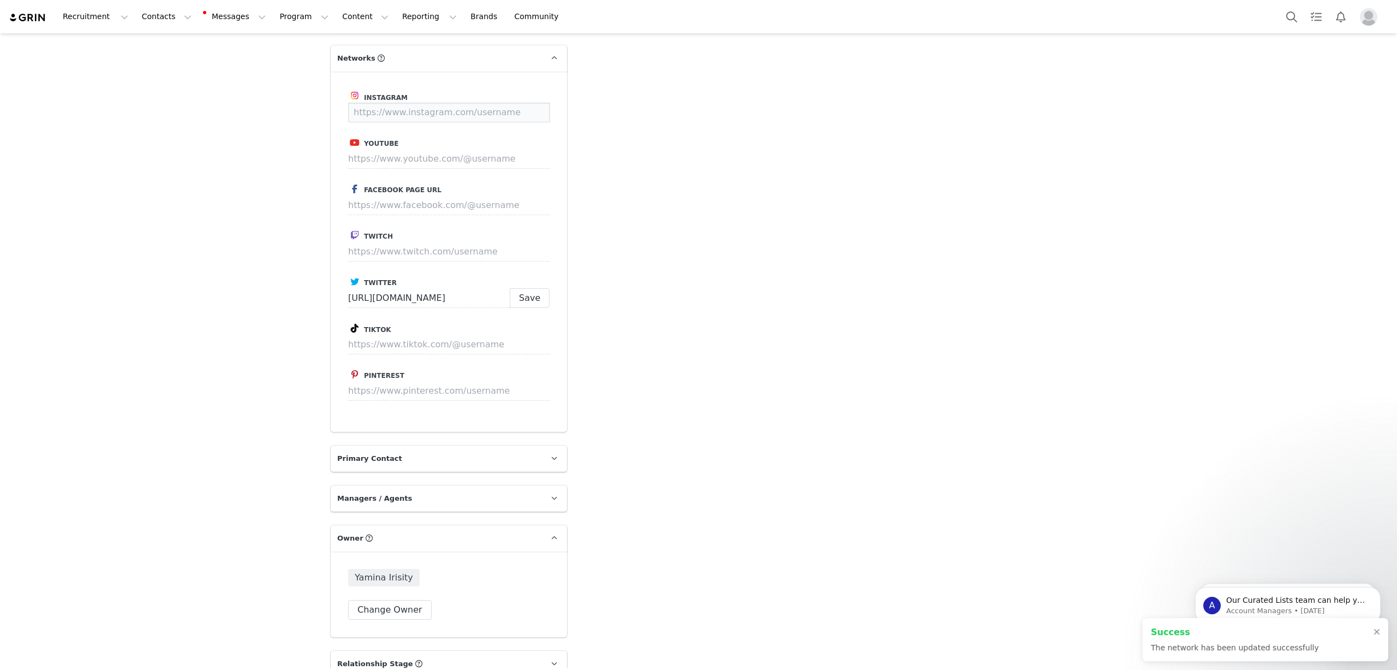
click at [451, 103] on input at bounding box center [449, 113] width 202 height 20
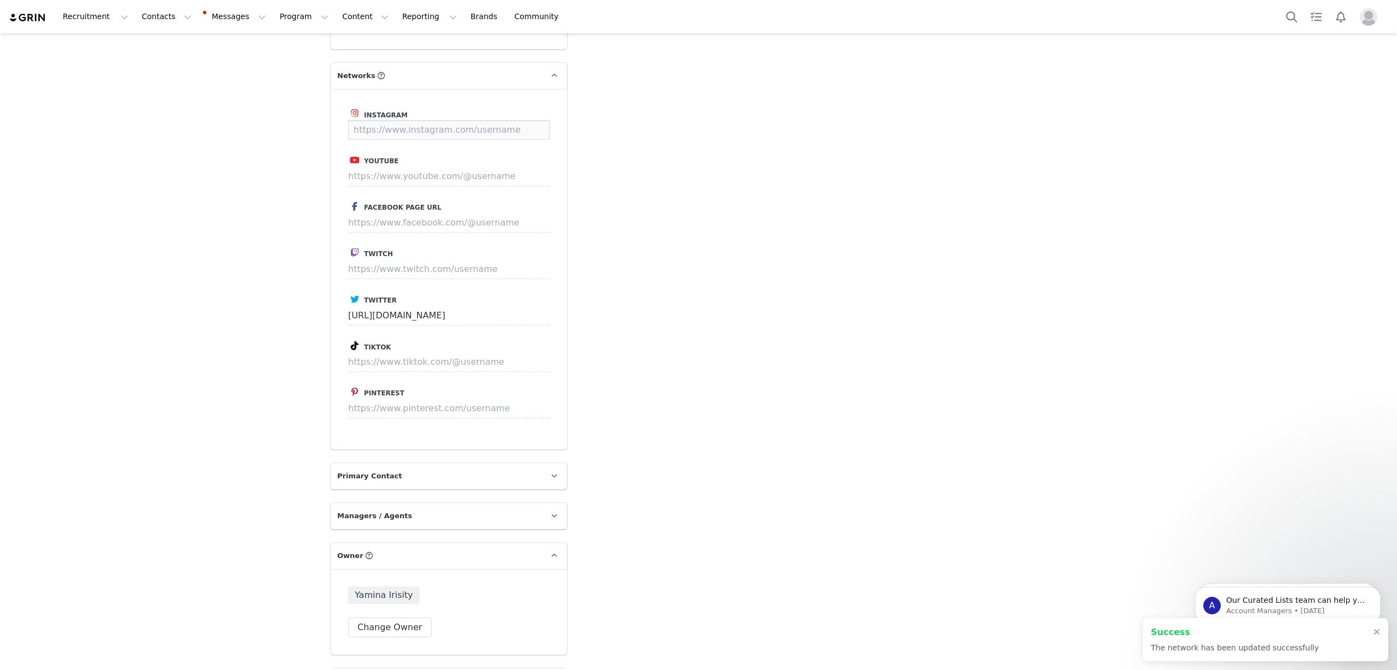
paste input "[URL][DOMAIN_NAME]"
type input "[URL][DOMAIN_NAME]"
click at [529, 120] on button "Save" at bounding box center [530, 130] width 40 height 20
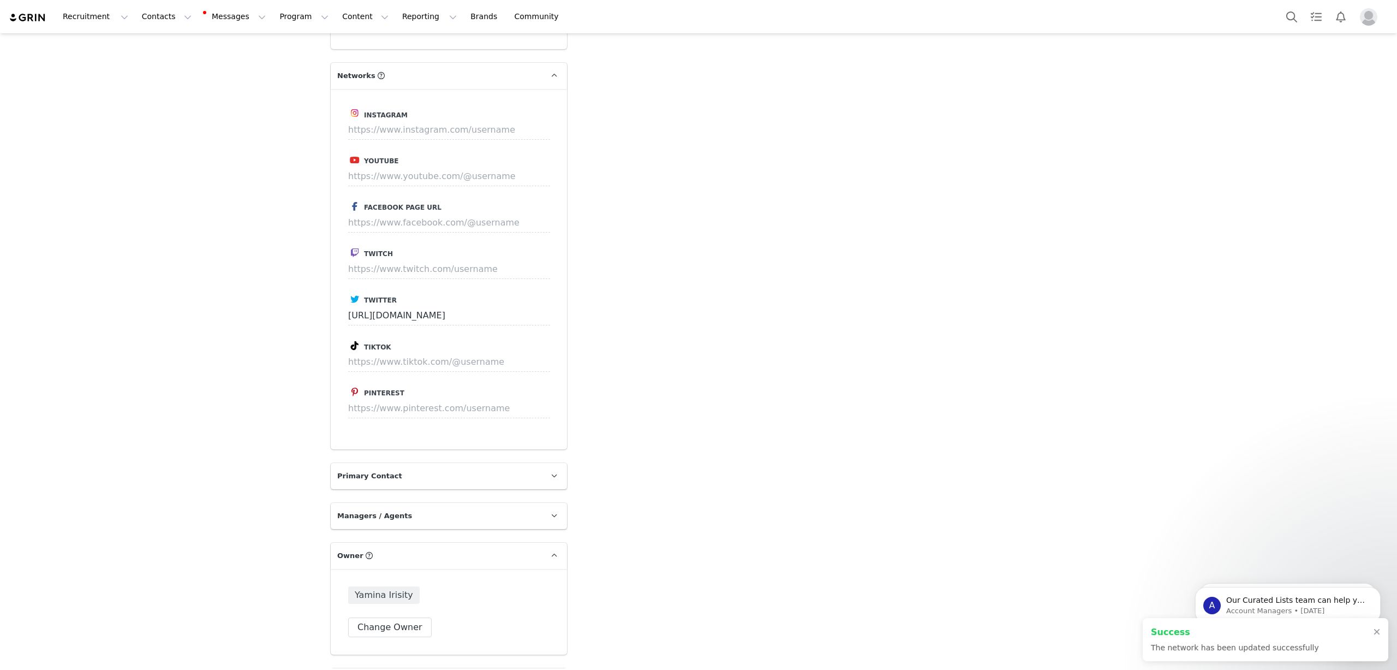
type input "[URL][DOMAIN_NAME]"
click at [413, 259] on input at bounding box center [449, 269] width 202 height 20
paste input "[URL][DOMAIN_NAME]"
type input "[URL][DOMAIN_NAME]"
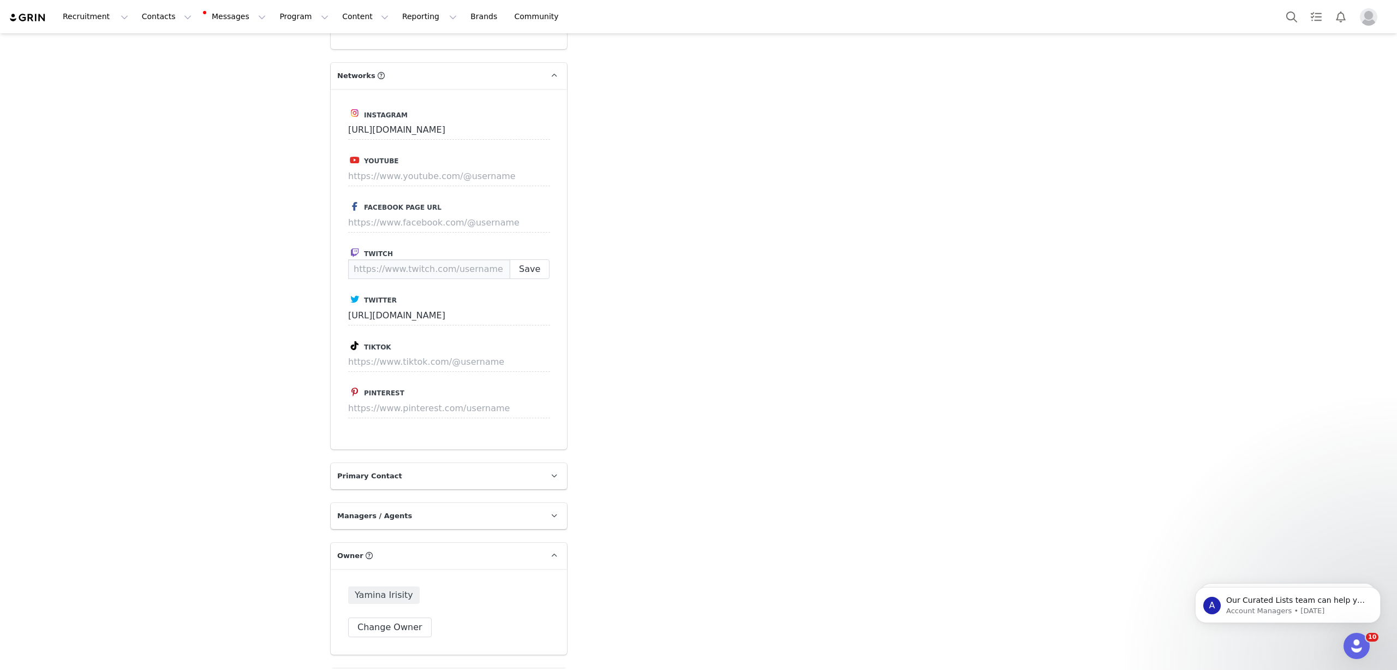
click at [510, 259] on input at bounding box center [429, 269] width 162 height 20
click at [489, 259] on input at bounding box center [449, 269] width 202 height 20
paste input "[URL][DOMAIN_NAME]"
click at [534, 259] on button "Save" at bounding box center [530, 269] width 40 height 20
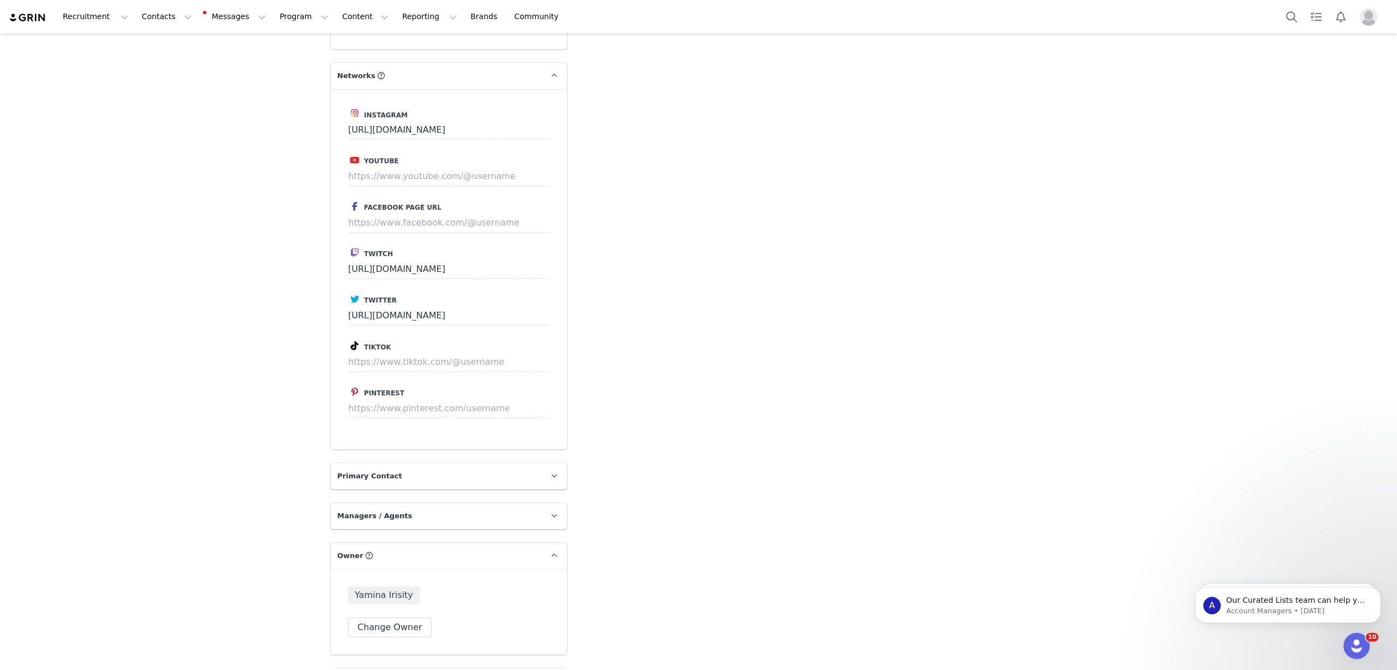
type input "[URL][DOMAIN_NAME]"
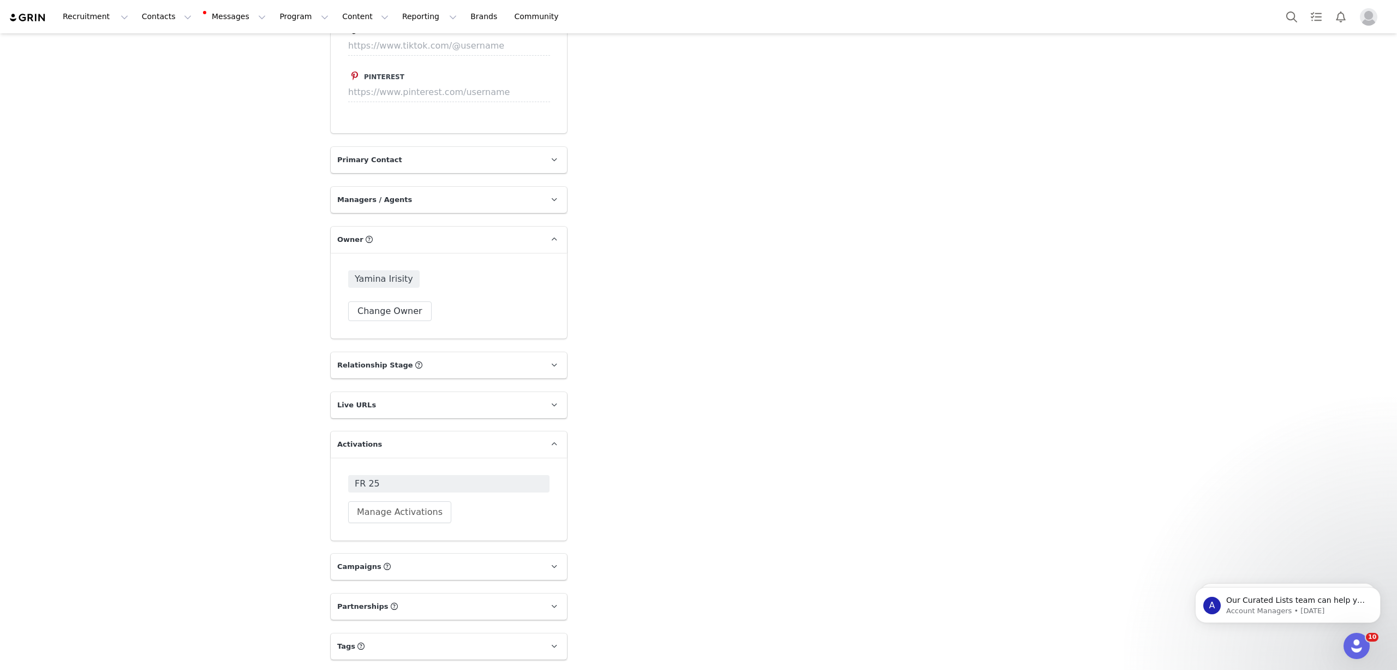
scroll to position [2033, 0]
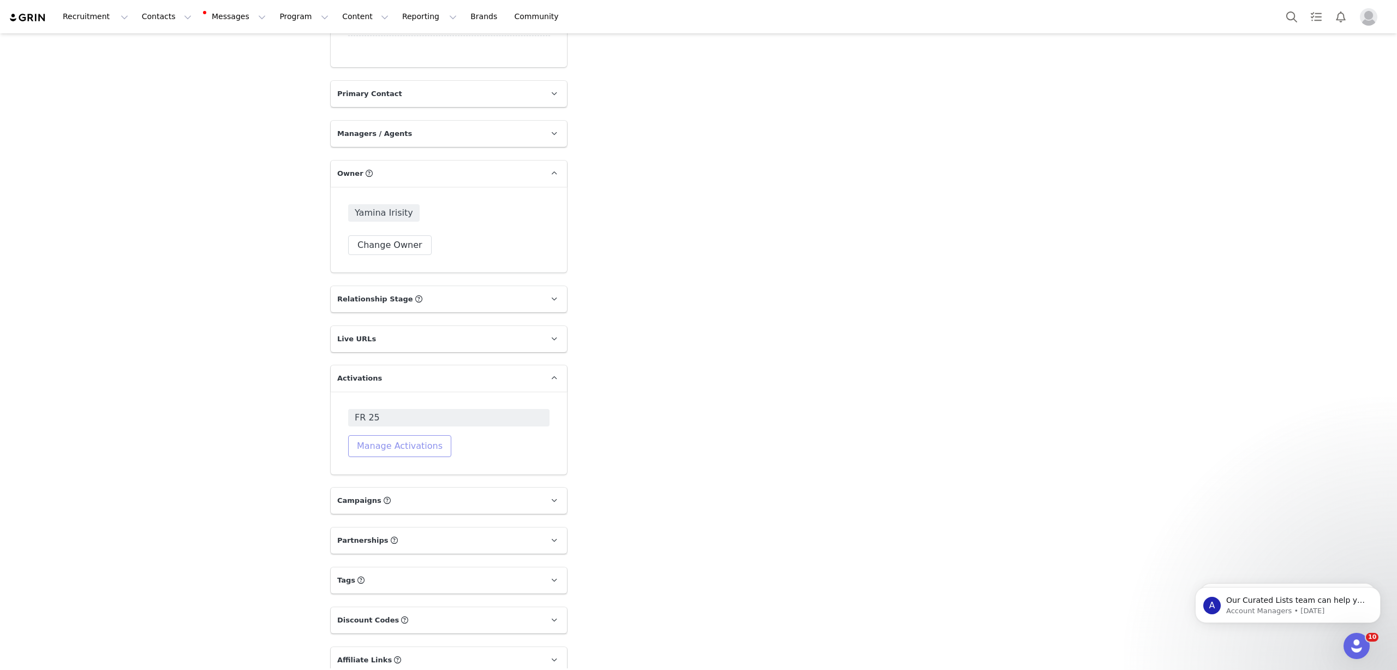
click at [383, 435] on button "Manage Activations" at bounding box center [399, 446] width 103 height 22
click at [358, 456] on div "Select Activation" at bounding box center [345, 455] width 64 height 16
click at [344, 561] on li "Galleon KB" at bounding box center [369, 563] width 127 height 17
click at [329, 478] on button "Apply" at bounding box center [325, 481] width 39 height 17
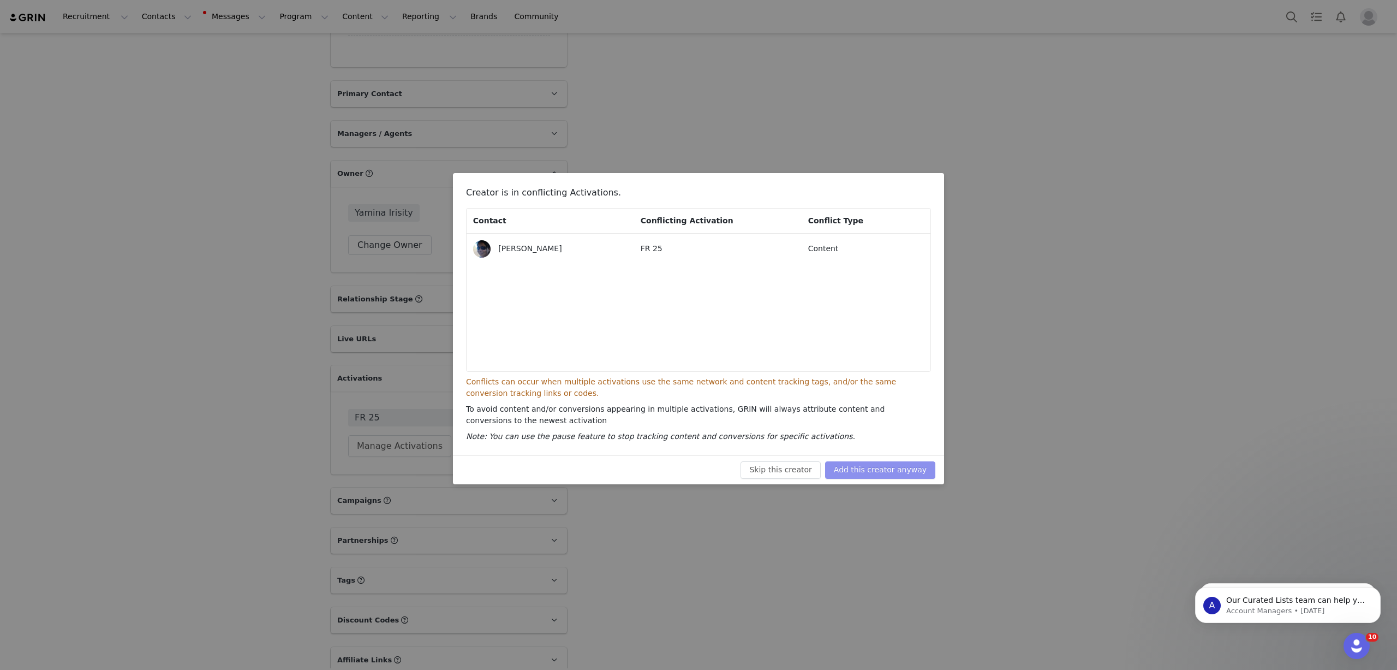
click at [868, 467] on button "Add this creator anyway" at bounding box center [880, 469] width 110 height 17
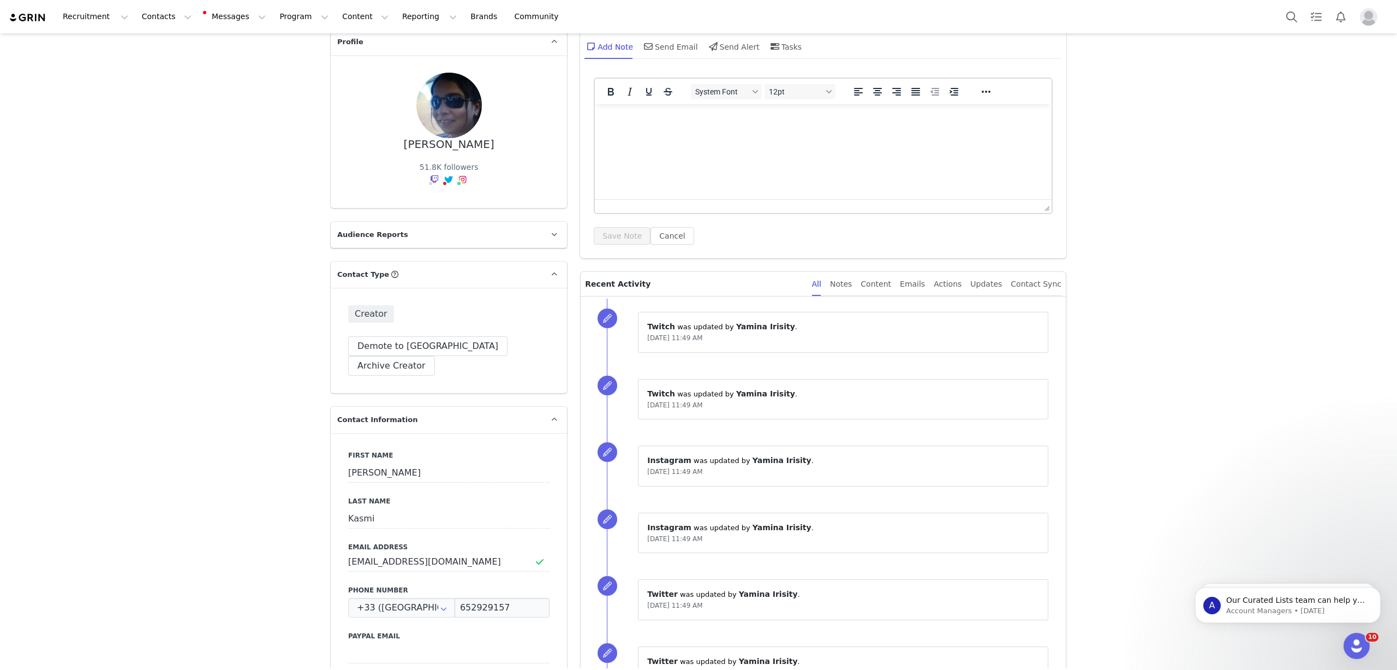
scroll to position [0, 0]
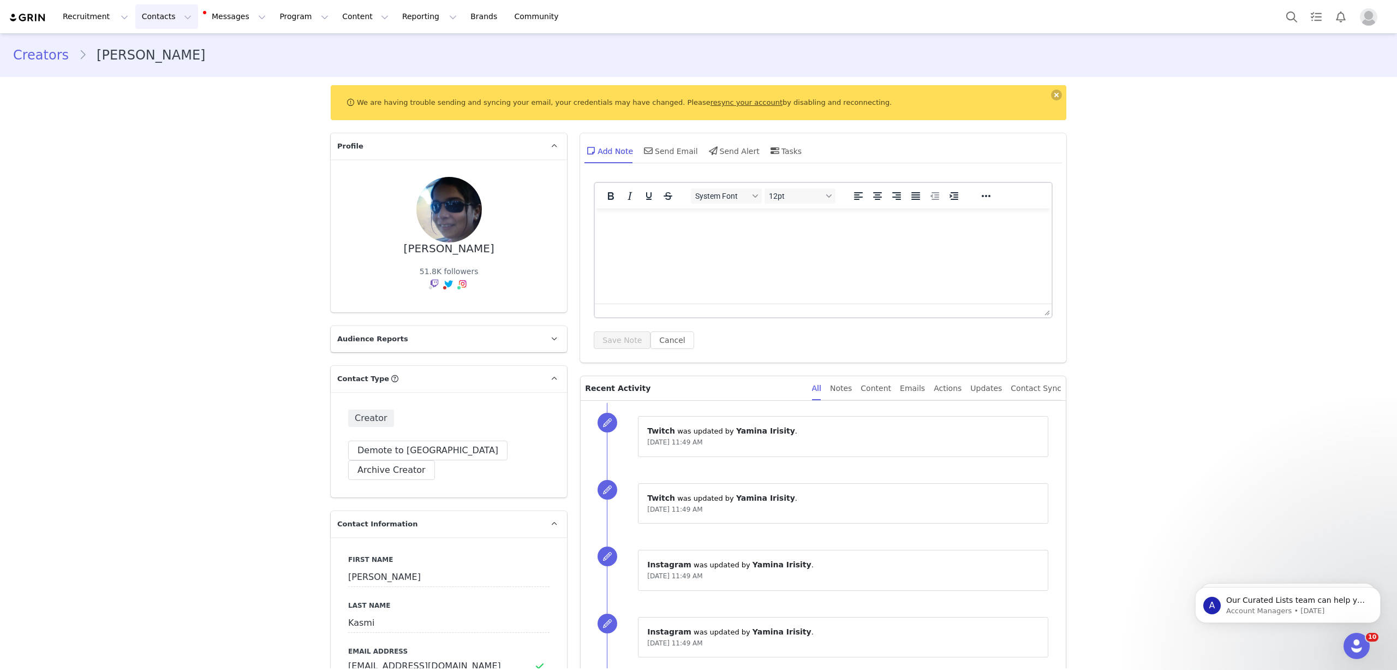
click at [164, 20] on button "Contacts Contacts" at bounding box center [166, 16] width 63 height 25
click at [156, 43] on p "Creators" at bounding box center [150, 48] width 33 height 11
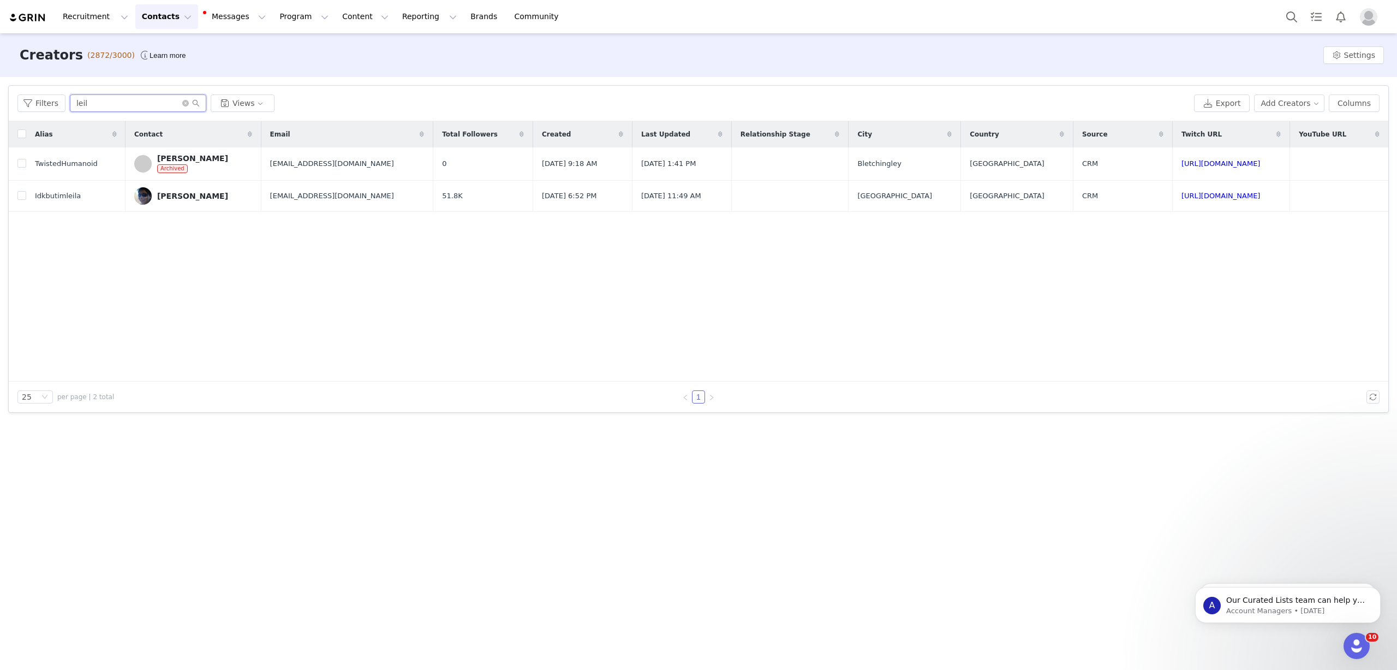
click at [144, 98] on input "leil" at bounding box center [138, 102] width 136 height 17
click at [135, 103] on input "leil" at bounding box center [138, 102] width 136 height 17
click at [135, 102] on input "leil" at bounding box center [138, 102] width 136 height 17
click at [112, 102] on input "leil" at bounding box center [138, 102] width 136 height 17
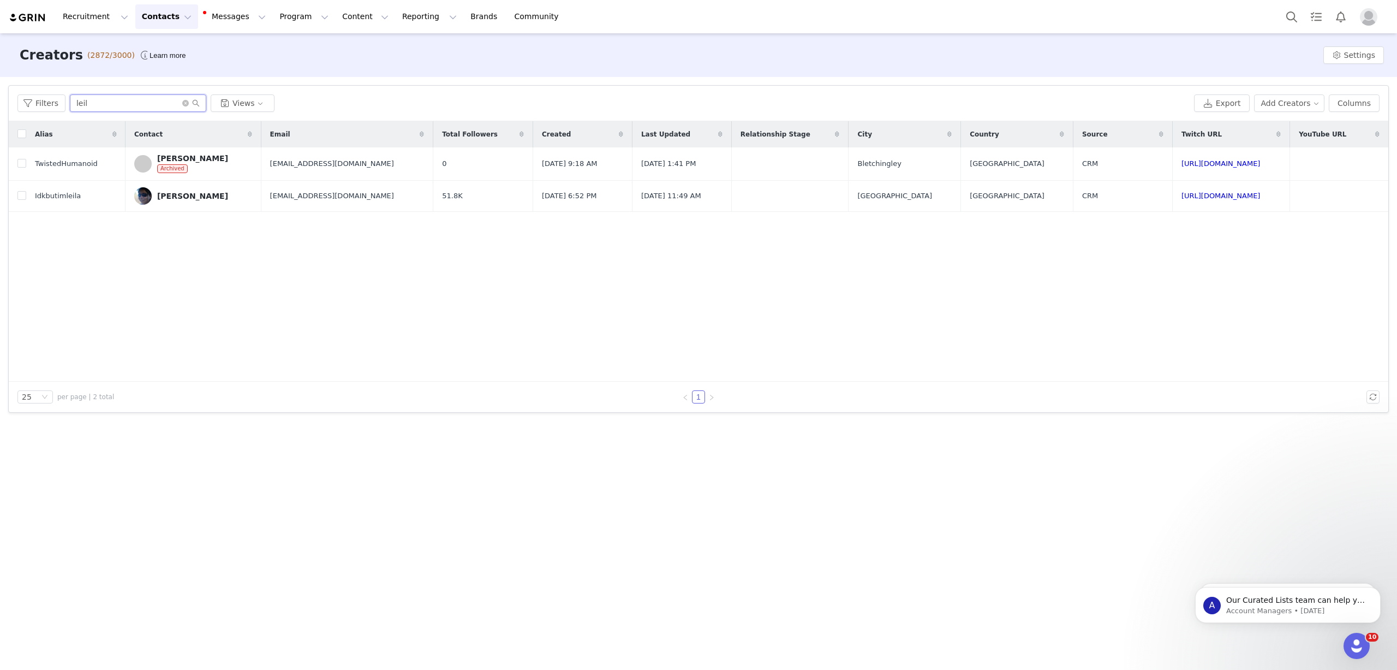
click at [112, 102] on input "leil" at bounding box center [138, 102] width 136 height 17
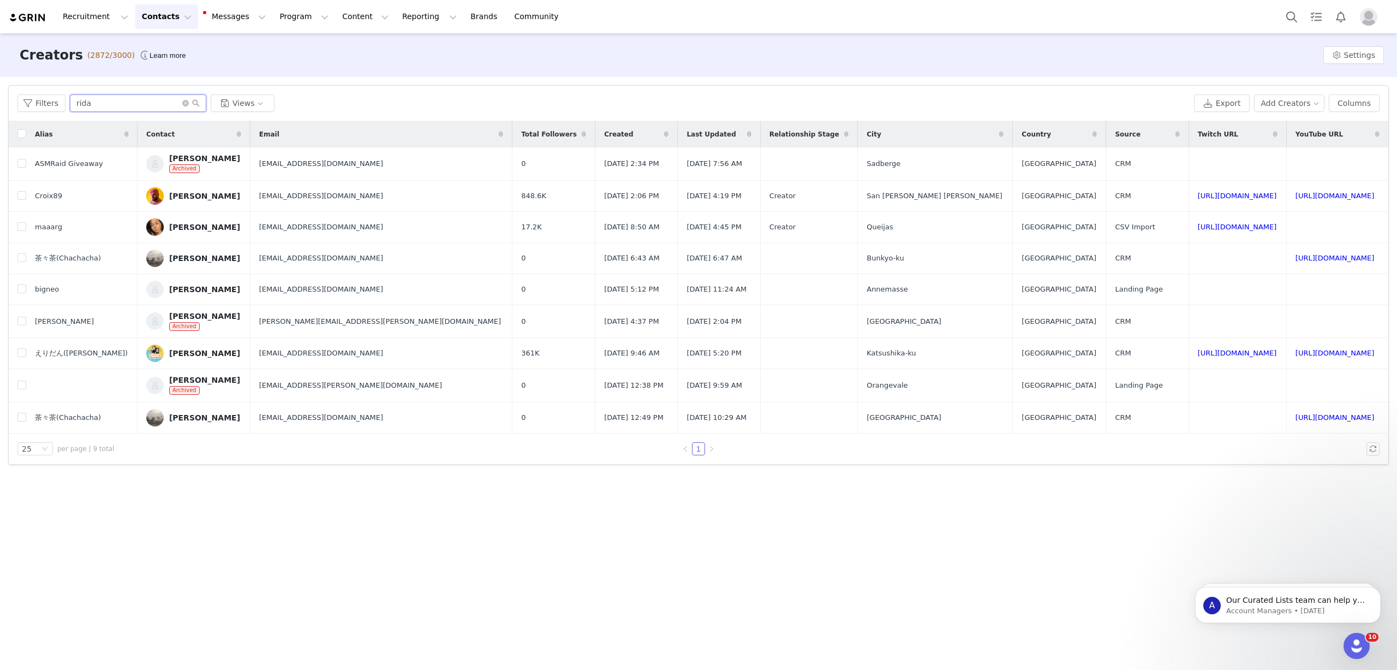
click at [140, 103] on input "rida" at bounding box center [138, 102] width 136 height 17
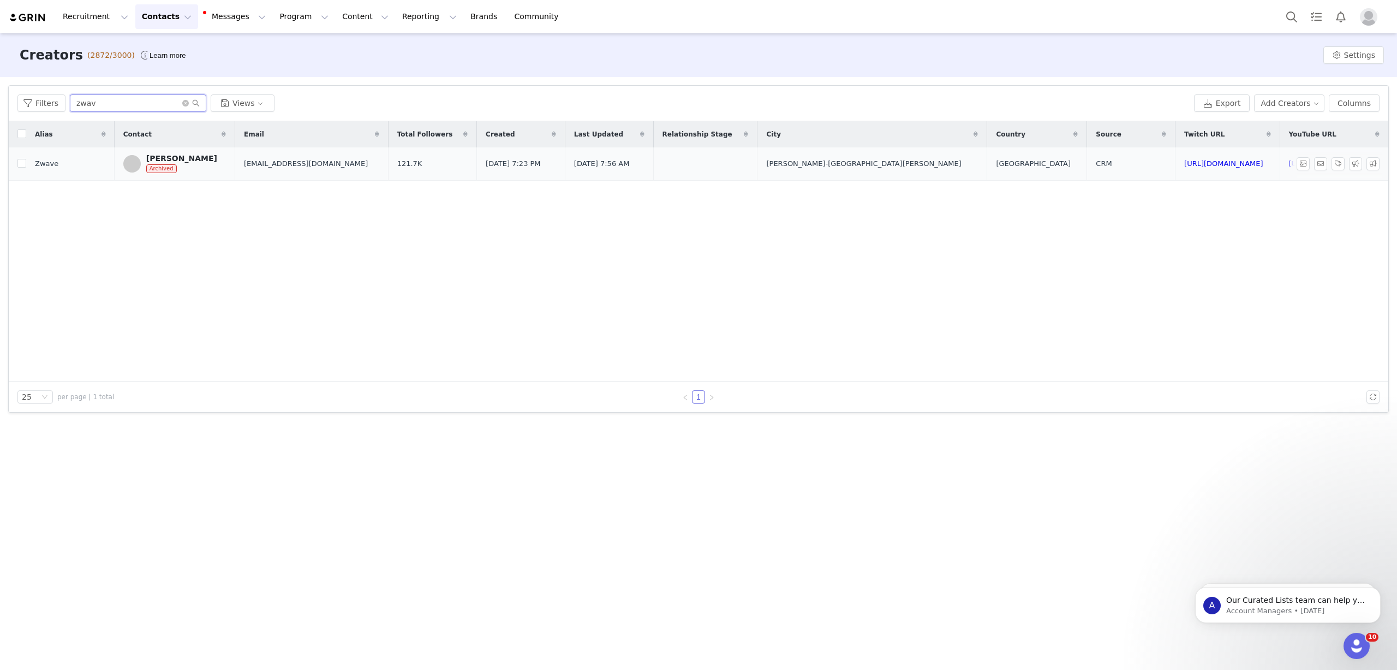
type input "zwav"
click at [217, 161] on div "[PERSON_NAME]" at bounding box center [181, 158] width 71 height 9
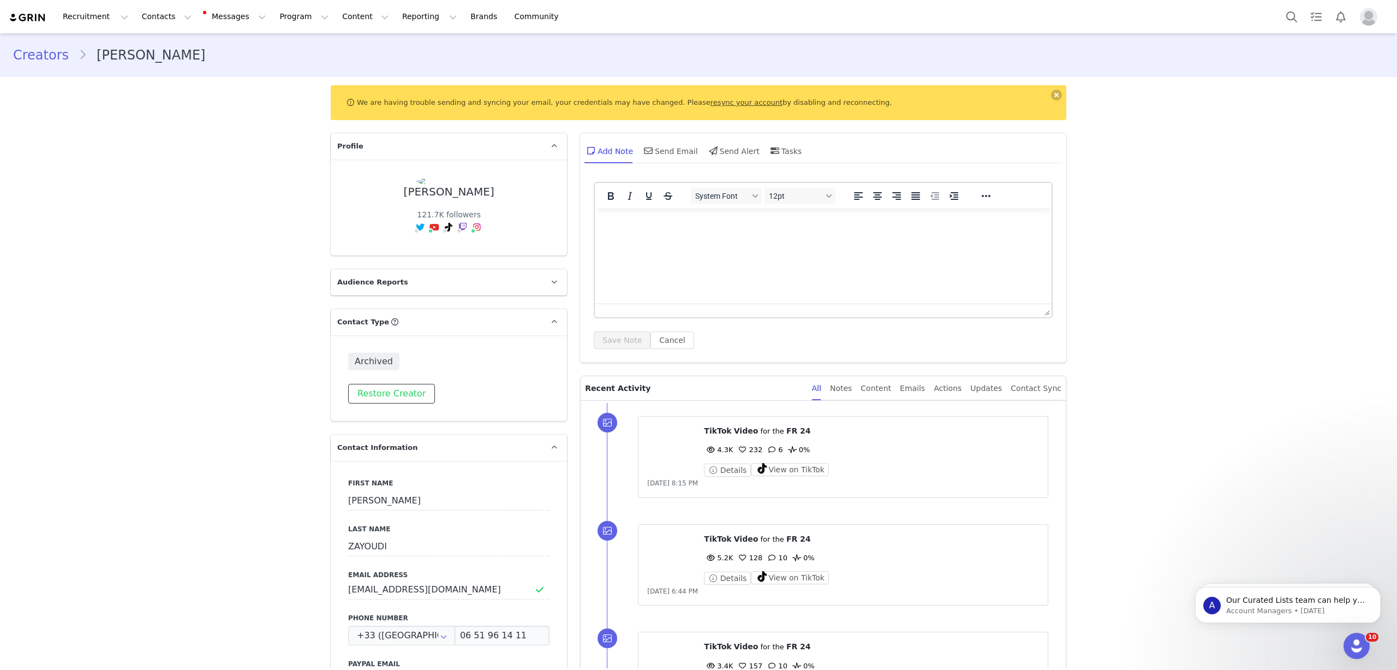
click at [404, 389] on button "Restore Creator" at bounding box center [391, 394] width 87 height 20
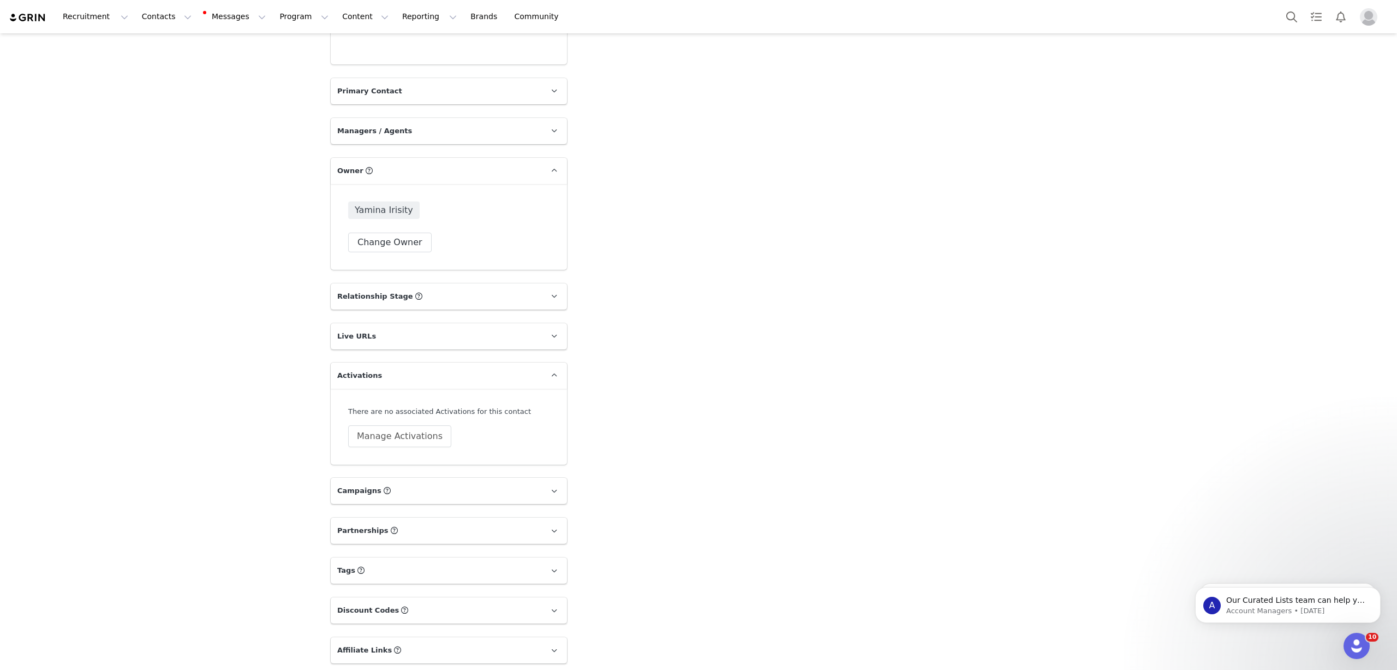
scroll to position [2015, 0]
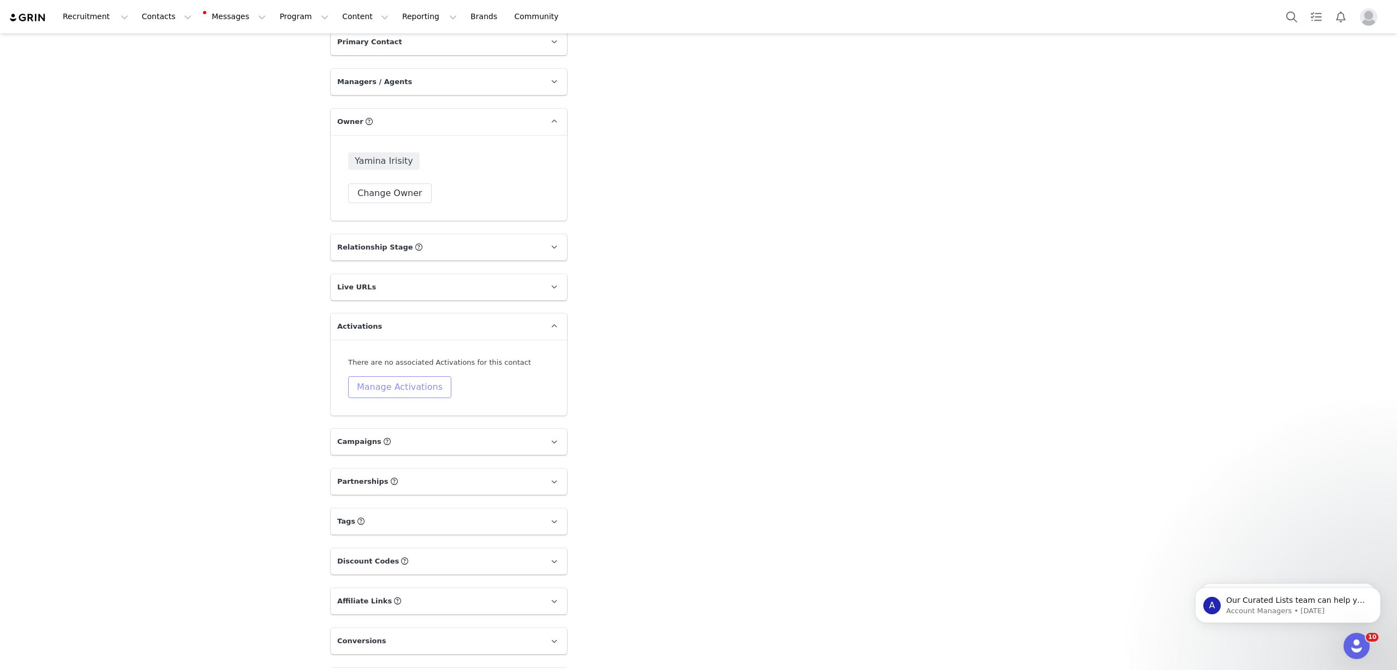
click at [398, 376] on button "Manage Activations" at bounding box center [399, 387] width 103 height 22
click at [371, 390] on div "Select Activation" at bounding box center [366, 396] width 106 height 16
click at [334, 502] on li "Galleon KB" at bounding box center [369, 504] width 127 height 17
click at [332, 426] on button "Apply" at bounding box center [325, 422] width 39 height 17
click at [161, 21] on button "Contacts Contacts" at bounding box center [166, 16] width 63 height 25
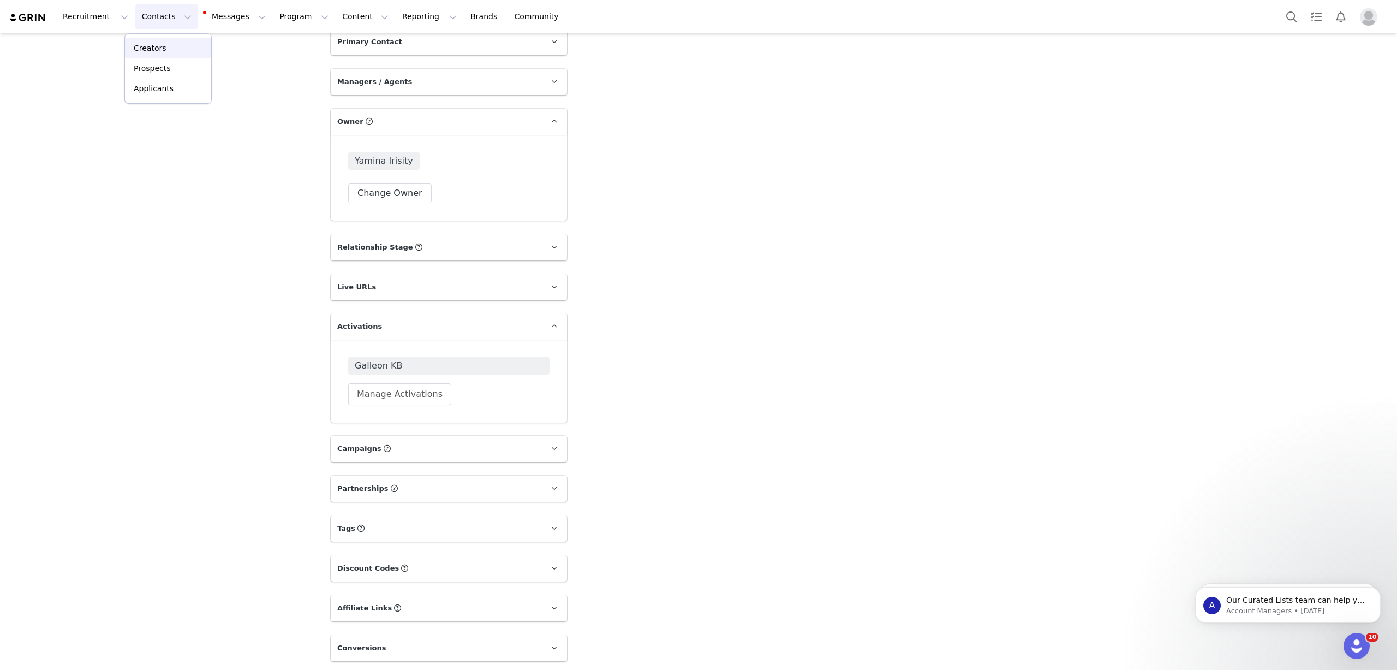
click at [154, 42] on link "Creators" at bounding box center [168, 48] width 86 height 20
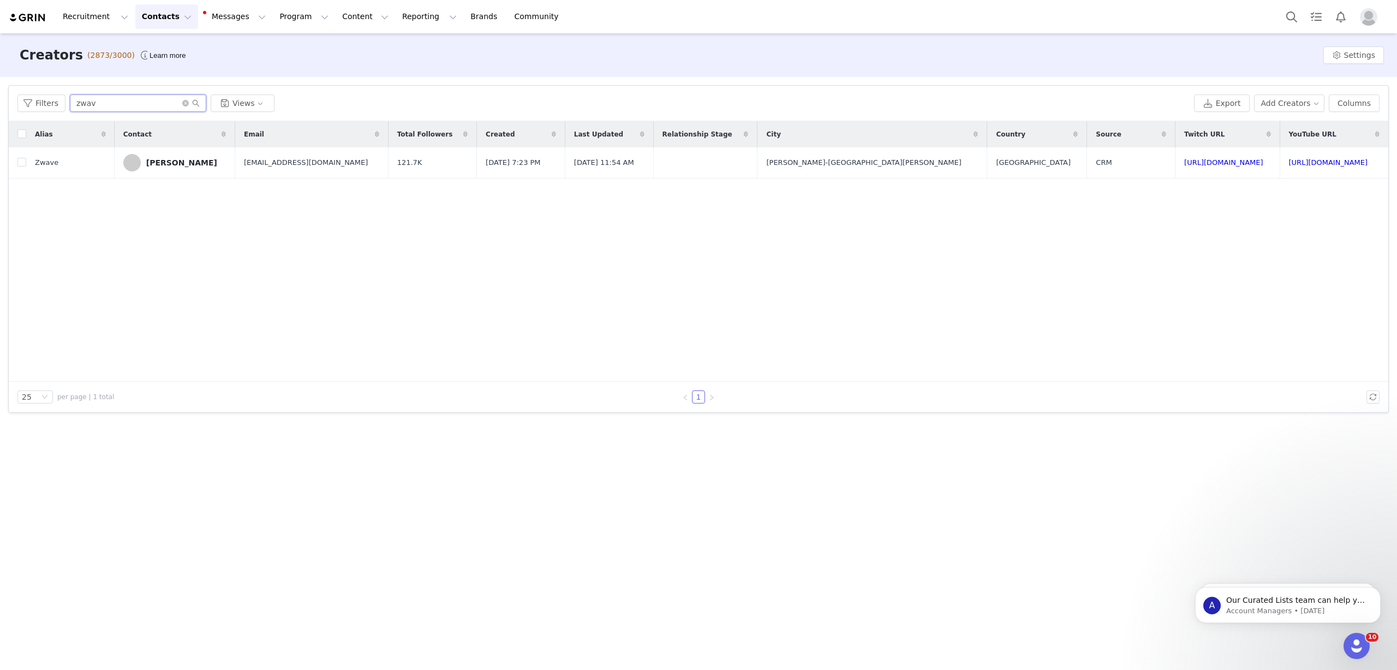
click at [147, 109] on input "zwav" at bounding box center [138, 102] width 136 height 17
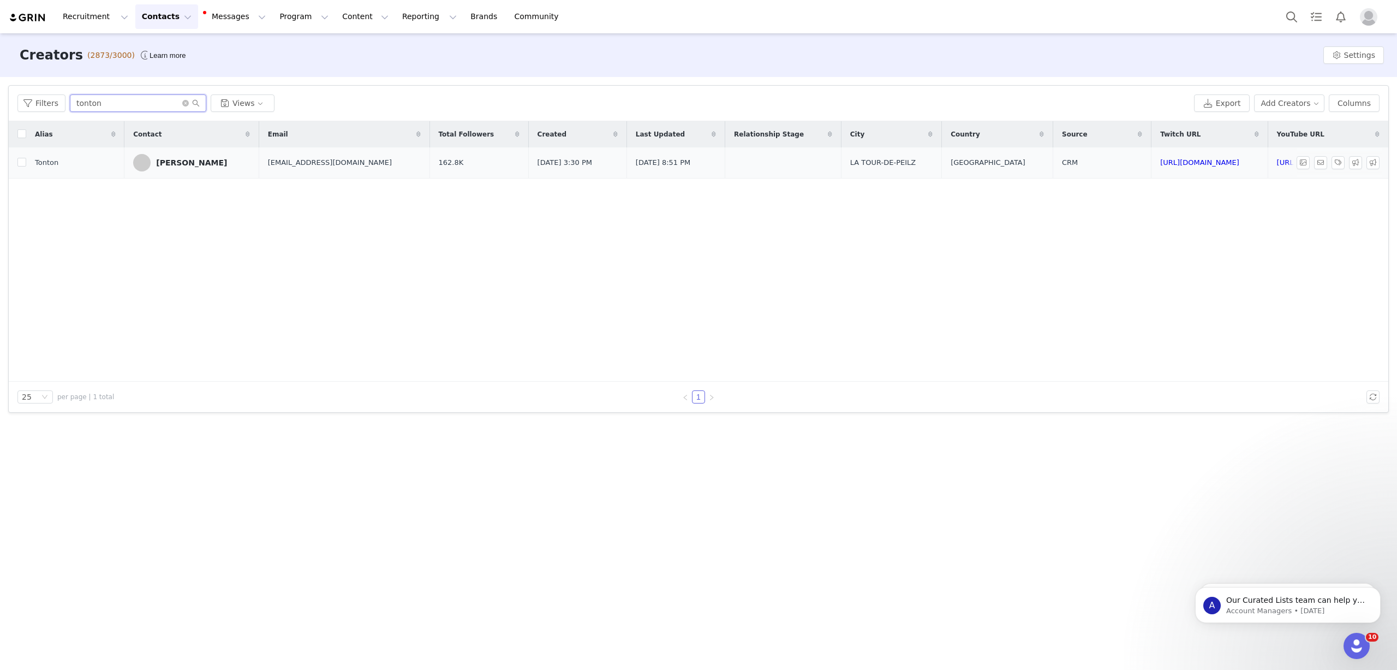
type input "tonton"
click at [192, 164] on div "[PERSON_NAME]" at bounding box center [191, 162] width 71 height 9
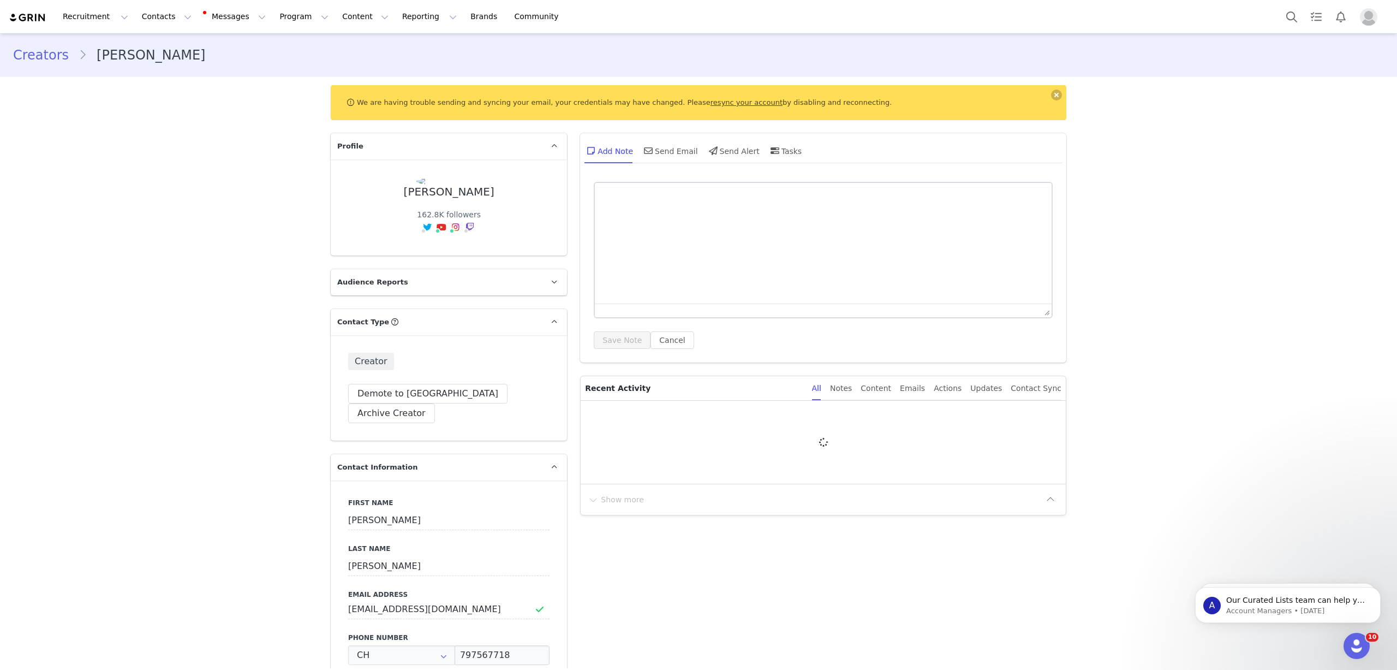
type input "+41 ([GEOGRAPHIC_DATA])"
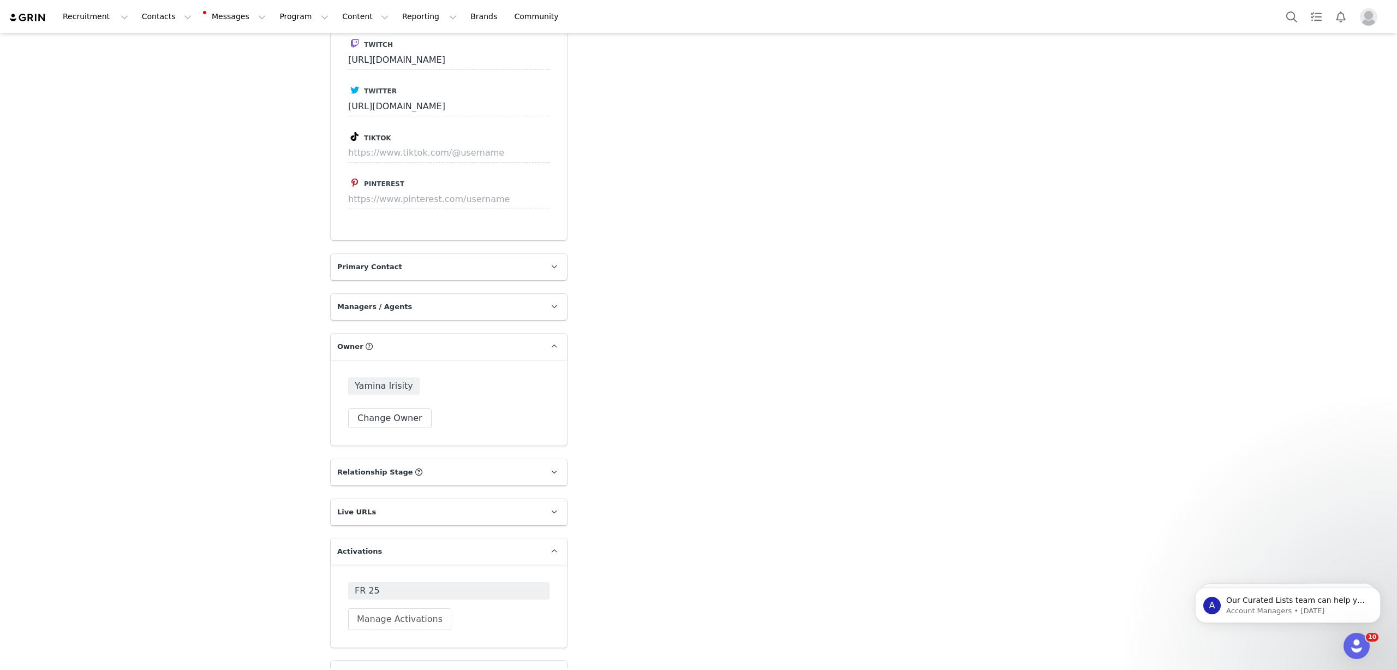
scroll to position [1911, 0]
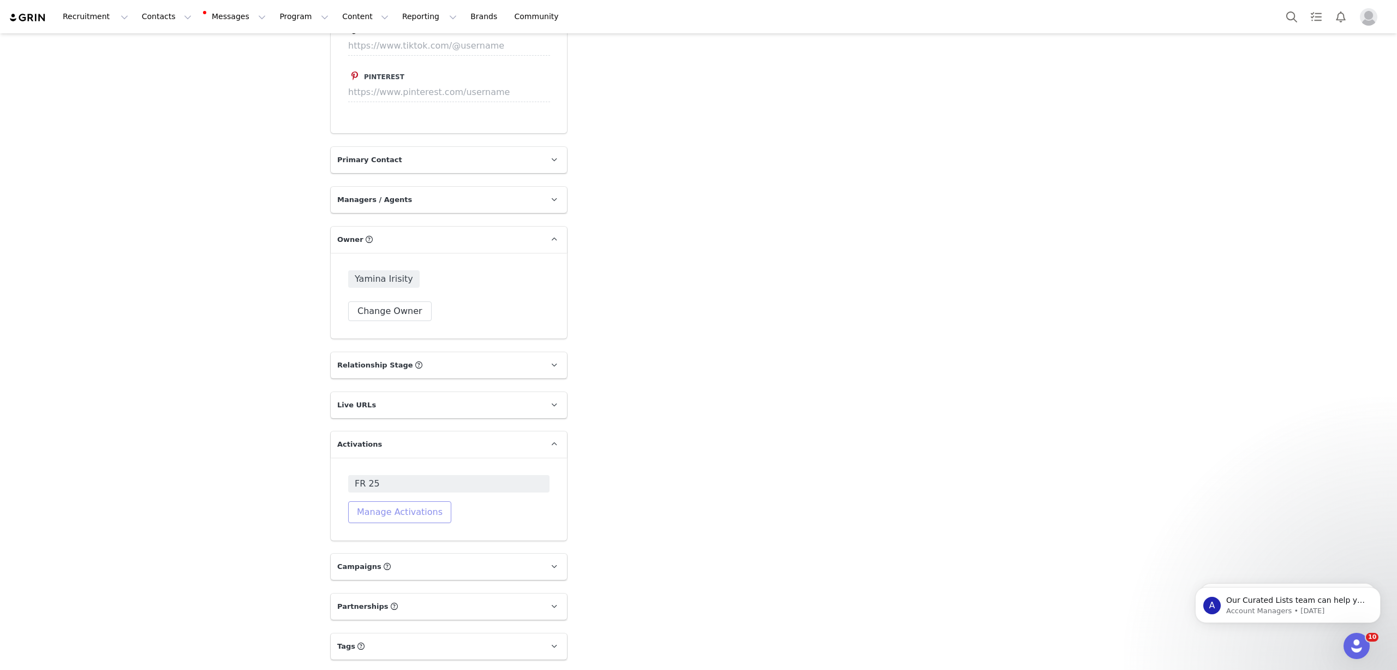
click at [386, 501] on button "Manage Activations" at bounding box center [399, 512] width 103 height 22
click at [355, 509] on div "Select Activation" at bounding box center [345, 507] width 64 height 16
click at [360, 548] on li "CHARITY 25" at bounding box center [369, 539] width 127 height 17
click at [363, 509] on div "CHARITY 25" at bounding box center [366, 507] width 106 height 16
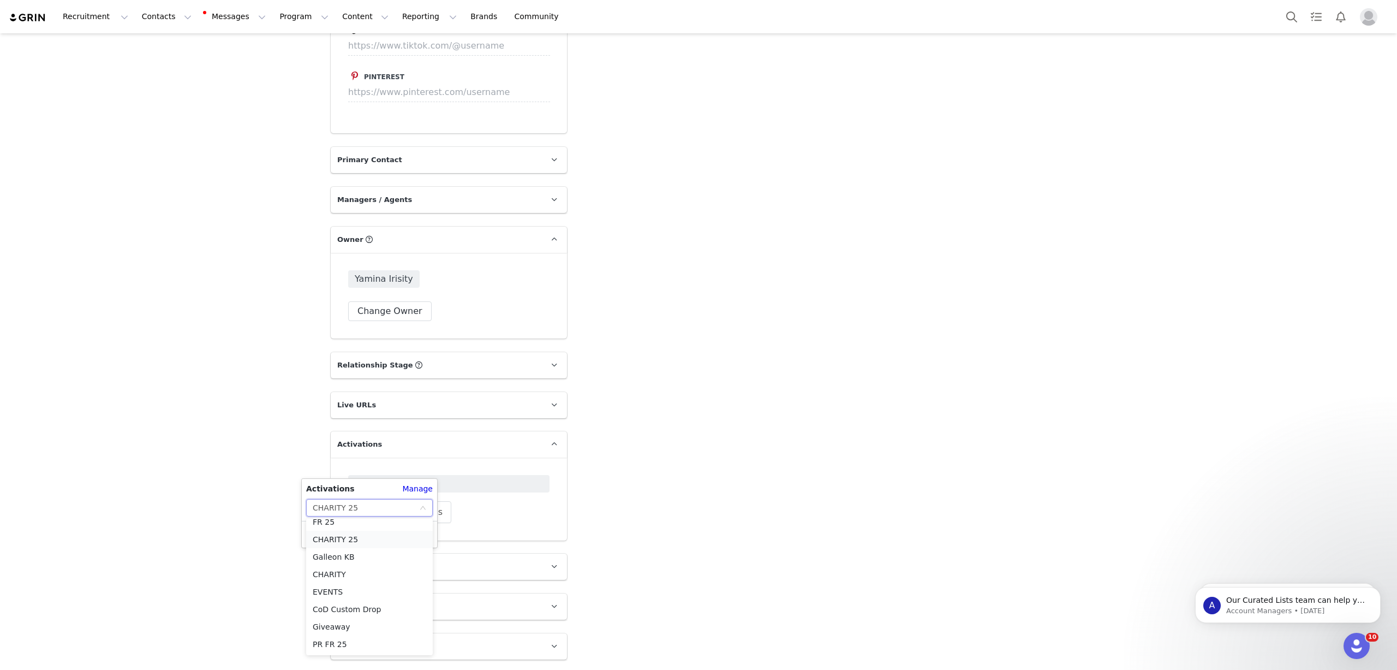
scroll to position [55, 0]
click at [358, 561] on li "Galleon KB" at bounding box center [369, 562] width 127 height 17
click at [316, 535] on button "Apply" at bounding box center [325, 534] width 39 height 17
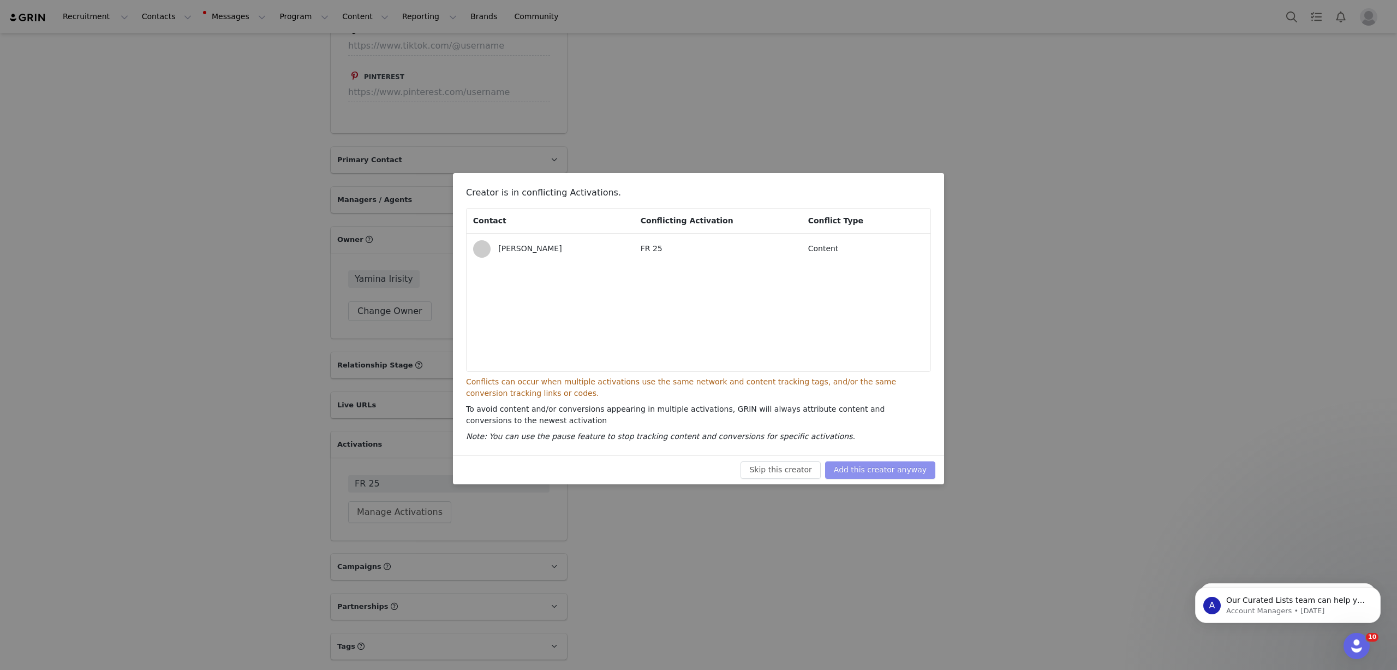
click at [894, 469] on button "Add this creator anyway" at bounding box center [880, 469] width 110 height 17
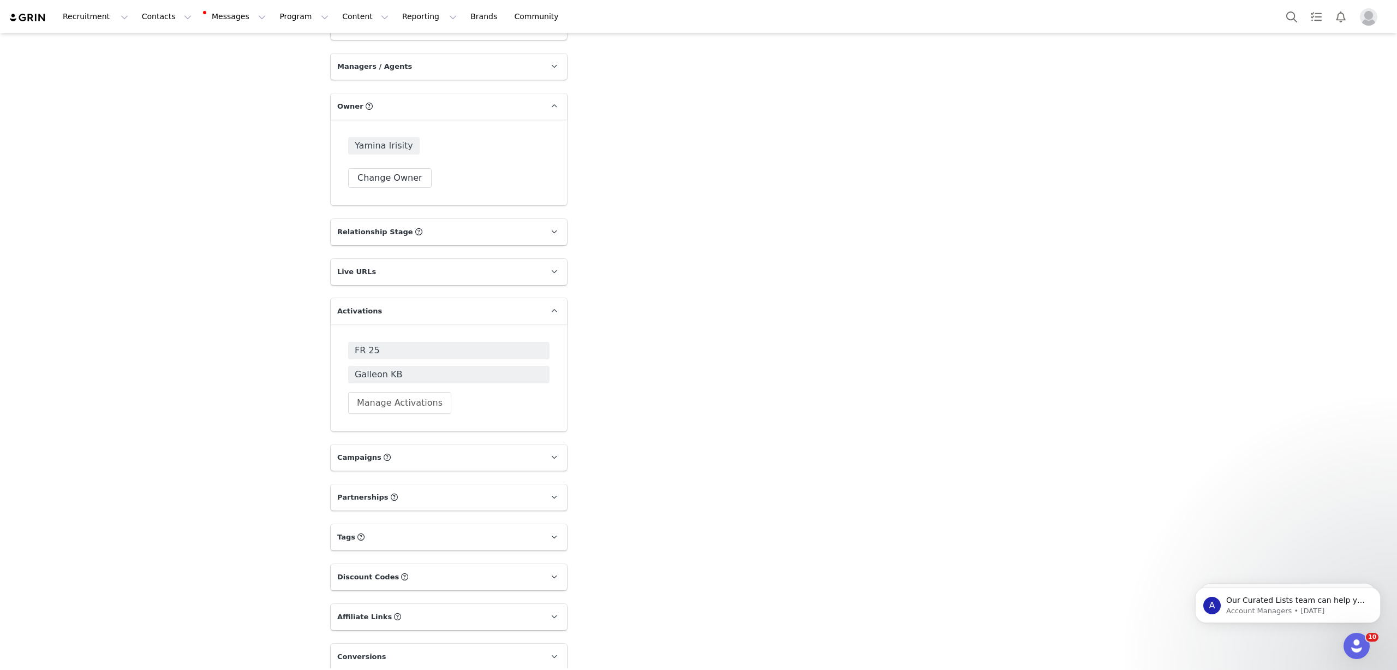
scroll to position [2046, 0]
